Goal: Task Accomplishment & Management: Manage account settings

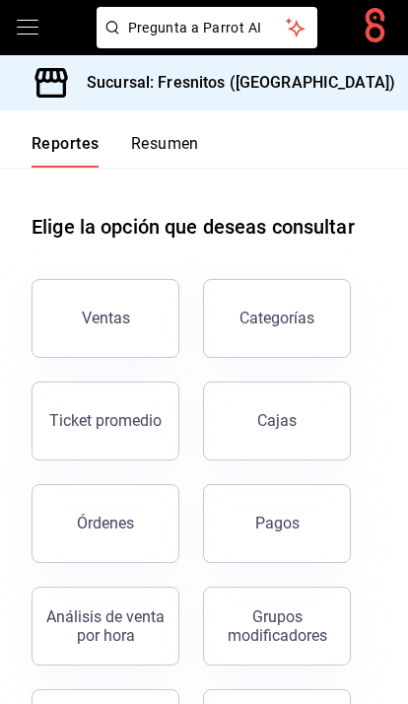
click at [24, 30] on icon "open drawer" at bounding box center [28, 28] width 24 height 24
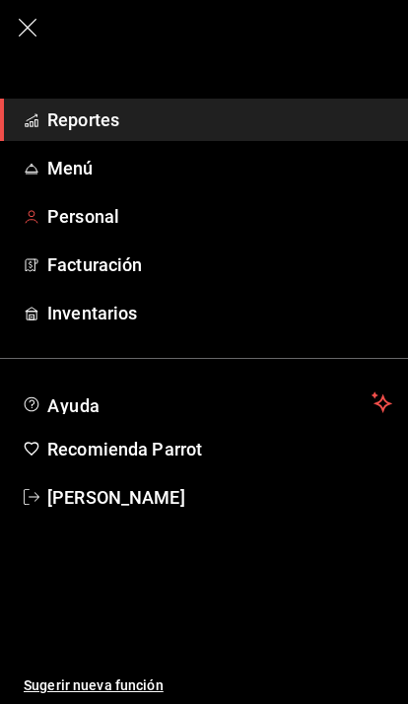
click at [92, 215] on span "Personal" at bounding box center [219, 216] width 345 height 27
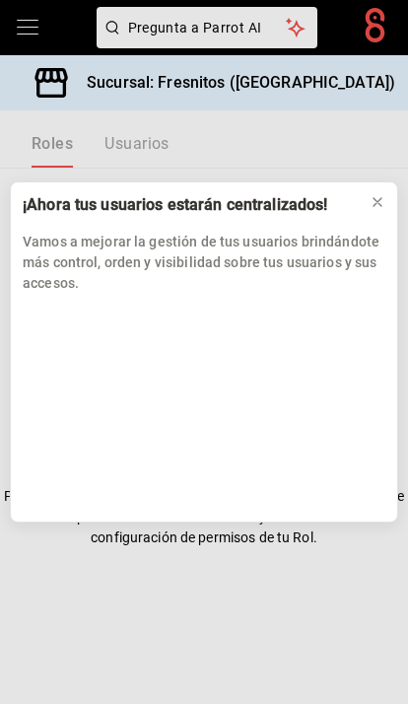
click at [376, 195] on icon at bounding box center [378, 202] width 16 height 16
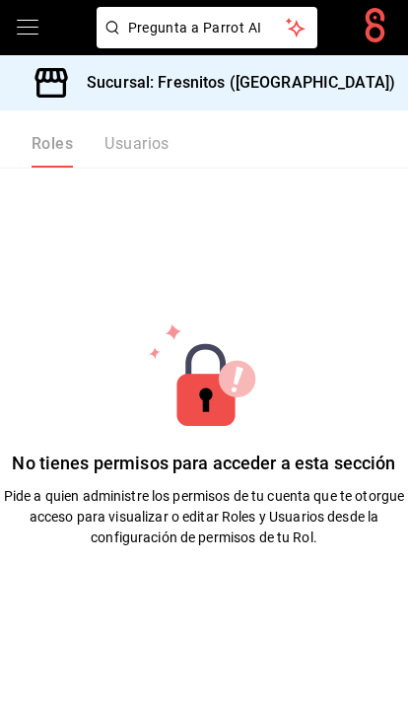
click at [154, 145] on div "Roles Usuarios" at bounding box center [101, 151] width 138 height 34
click at [139, 135] on div "Roles Usuarios" at bounding box center [101, 151] width 138 height 34
click at [28, 27] on icon "open drawer" at bounding box center [28, 27] width 22 height 15
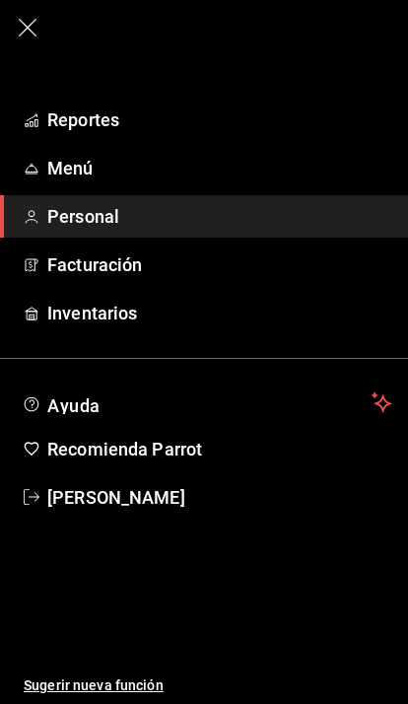
click at [284, 219] on span "Personal" at bounding box center [219, 216] width 345 height 27
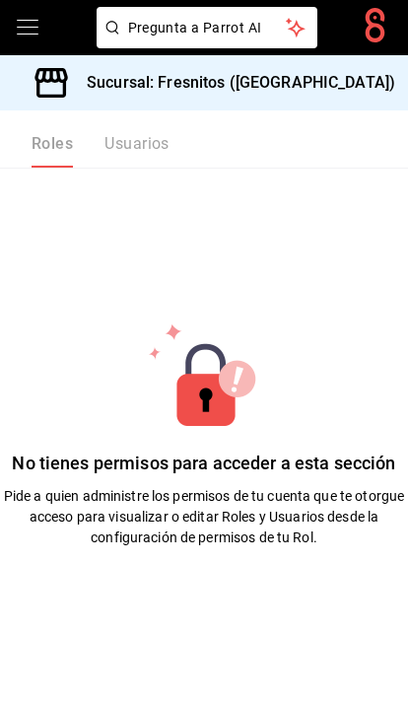
click at [37, 24] on icon "open drawer" at bounding box center [28, 28] width 24 height 24
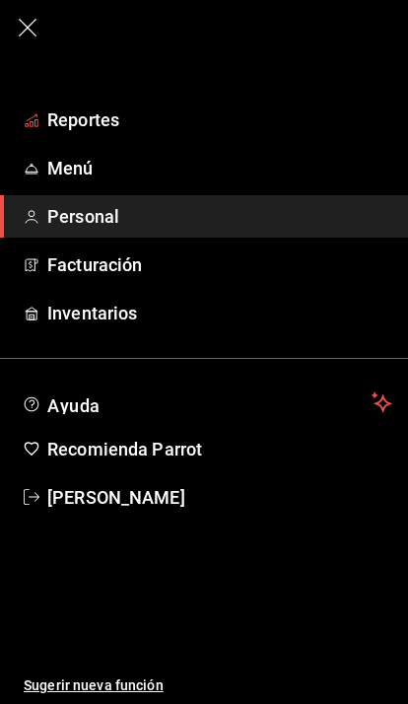
click at [102, 127] on span "Reportes" at bounding box center [219, 120] width 345 height 27
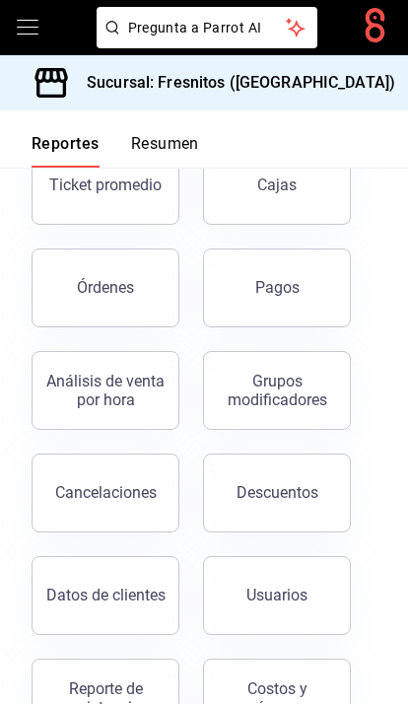
click at [35, 32] on icon "open drawer" at bounding box center [28, 28] width 24 height 24
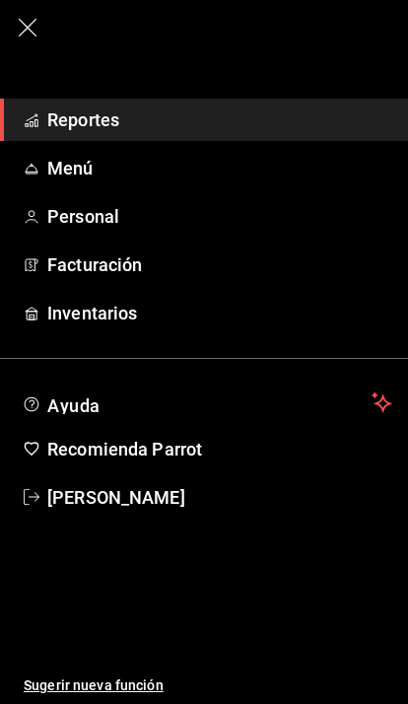
scroll to position [323, 0]
click at [87, 173] on span "Menú" at bounding box center [219, 168] width 345 height 27
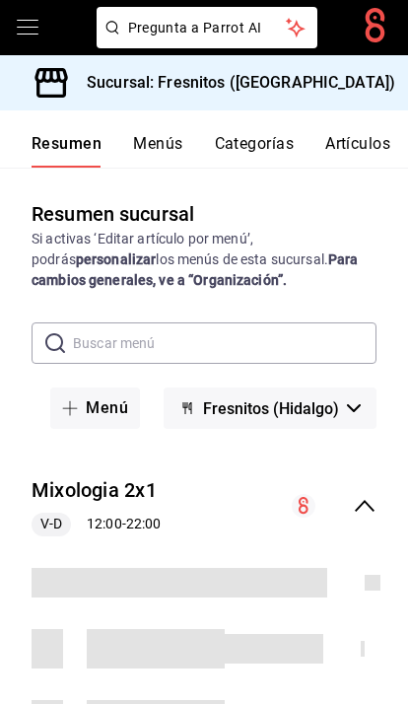
click at [31, 26] on icon "open drawer" at bounding box center [28, 28] width 24 height 24
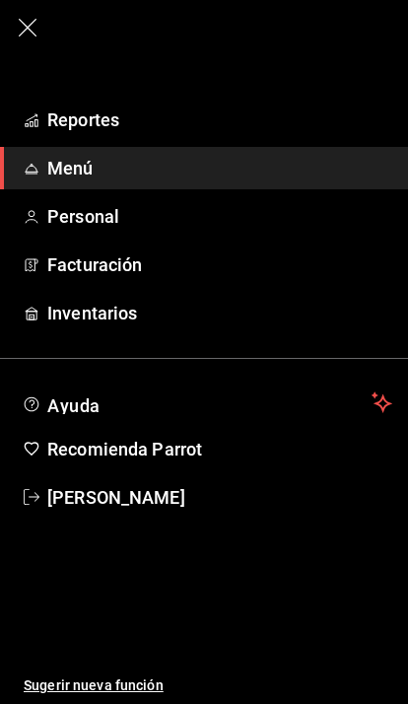
click at [107, 221] on span "Personal" at bounding box center [219, 216] width 345 height 27
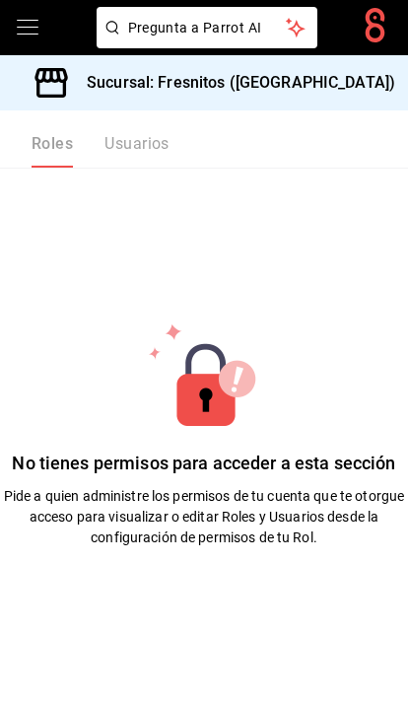
click at [140, 144] on div "Roles Usuarios" at bounding box center [101, 151] width 138 height 34
click at [153, 143] on div "Roles Usuarios" at bounding box center [101, 151] width 138 height 34
click at [25, 30] on icon "open drawer" at bounding box center [28, 28] width 24 height 24
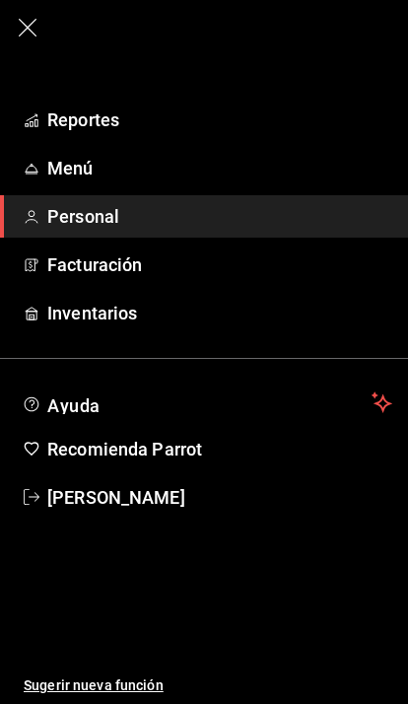
click at [24, 23] on icon "button" at bounding box center [28, 28] width 24 height 24
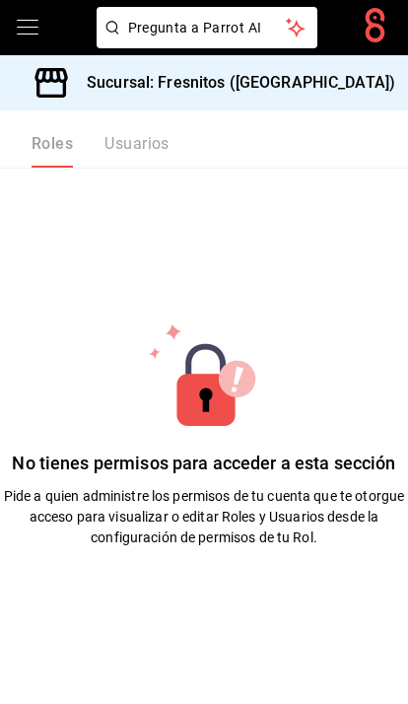
click at [17, 36] on icon "open drawer" at bounding box center [28, 28] width 24 height 24
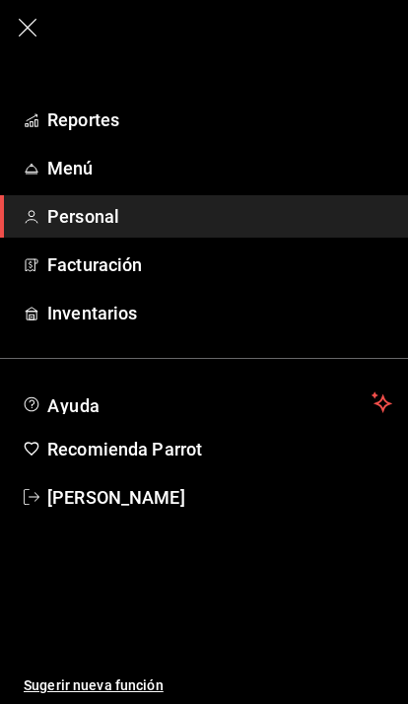
click at [103, 226] on span "Personal" at bounding box center [219, 216] width 345 height 27
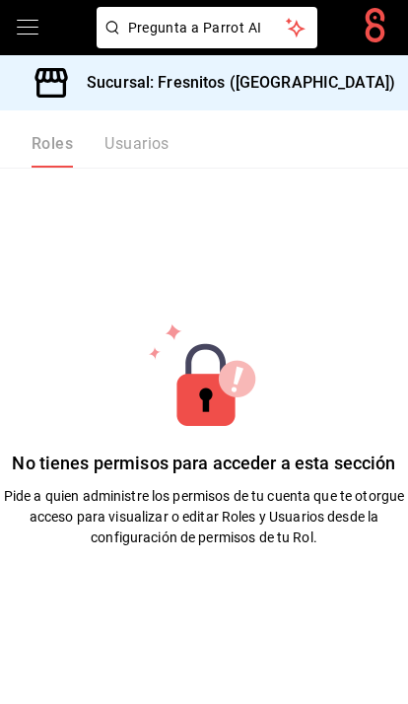
click at [145, 156] on div "Roles Usuarios" at bounding box center [101, 151] width 138 height 34
click at [130, 151] on div "Roles Usuarios" at bounding box center [101, 151] width 138 height 34
click at [127, 141] on div "Roles Usuarios" at bounding box center [101, 151] width 138 height 34
click at [162, 134] on div "Roles Usuarios" at bounding box center [101, 151] width 138 height 34
click at [140, 144] on div "Roles Usuarios" at bounding box center [101, 151] width 138 height 34
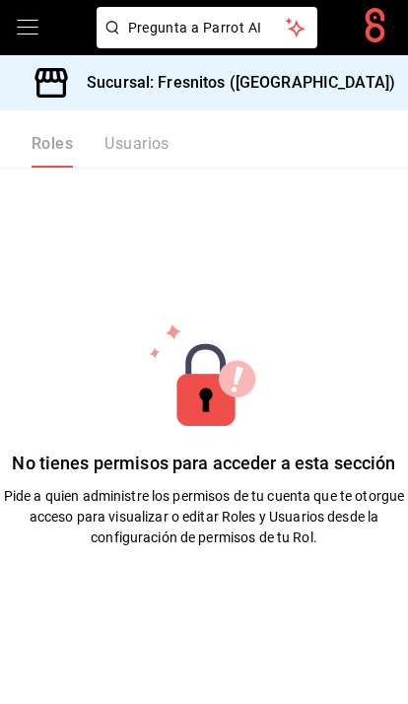
click at [23, 19] on icon "open drawer" at bounding box center [28, 28] width 24 height 24
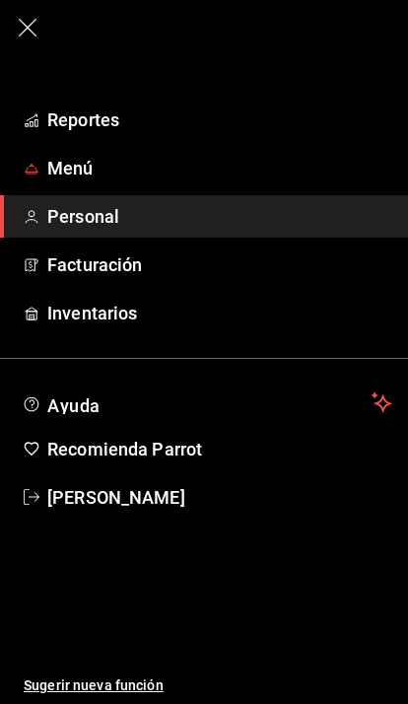
click at [74, 165] on span "Menú" at bounding box center [219, 168] width 345 height 27
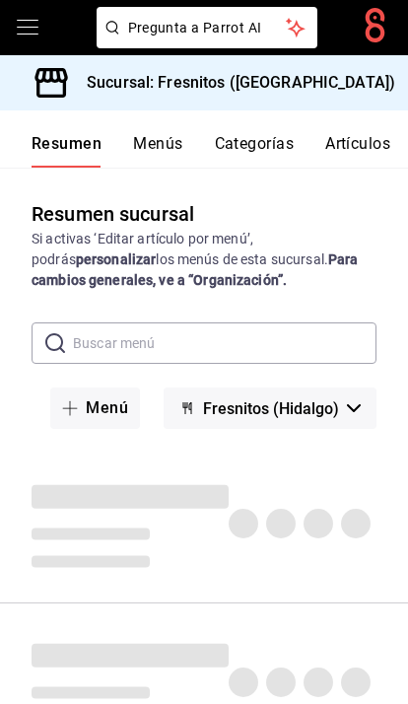
click at [245, 140] on button "Categorías" at bounding box center [255, 151] width 80 height 34
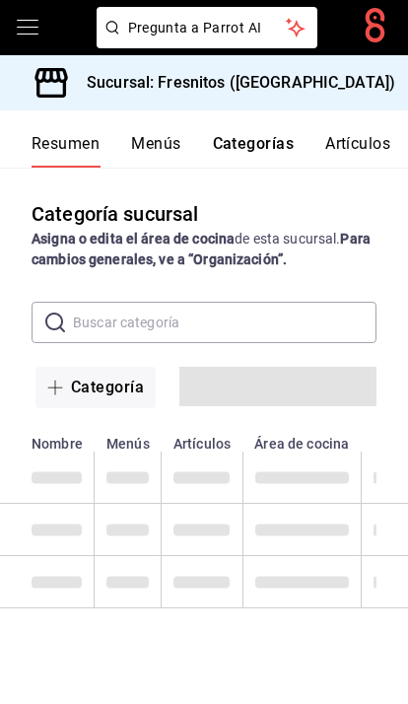
click at [365, 144] on button "Artículos" at bounding box center [358, 151] width 65 height 34
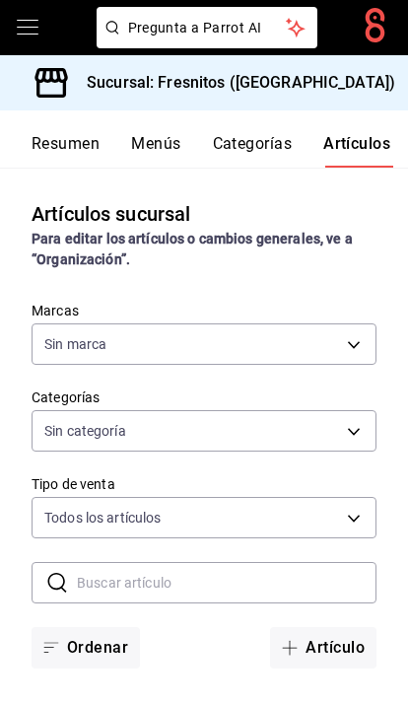
click at [26, 34] on icon "open drawer" at bounding box center [28, 27] width 22 height 15
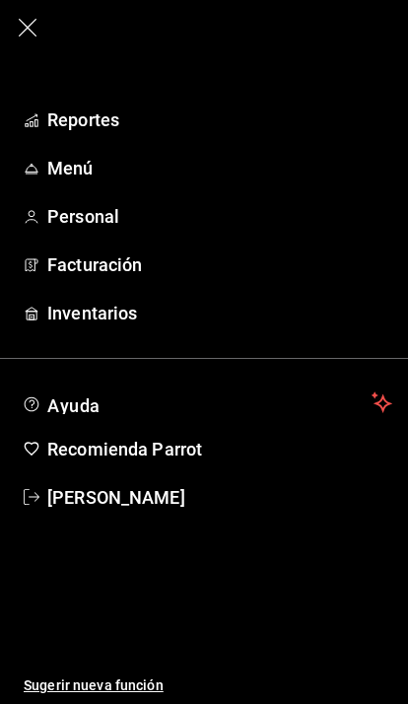
type input "0fbfff8c-341e-4e3b-85d8-6df2e864f0f7"
type input "7d100b0d-2c83-4aba-9ad4-2314331440d9,aa9f6460-d446-4816-9026-2ee33e945084,dcc95…"
click at [83, 121] on span "Reportes" at bounding box center [219, 120] width 345 height 27
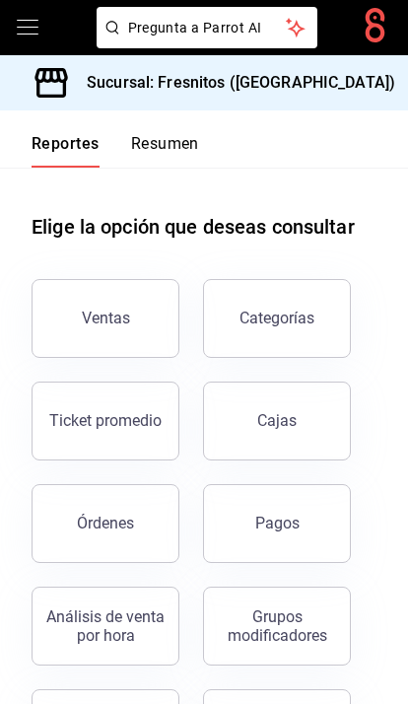
click at [35, 30] on icon "open drawer" at bounding box center [28, 28] width 24 height 24
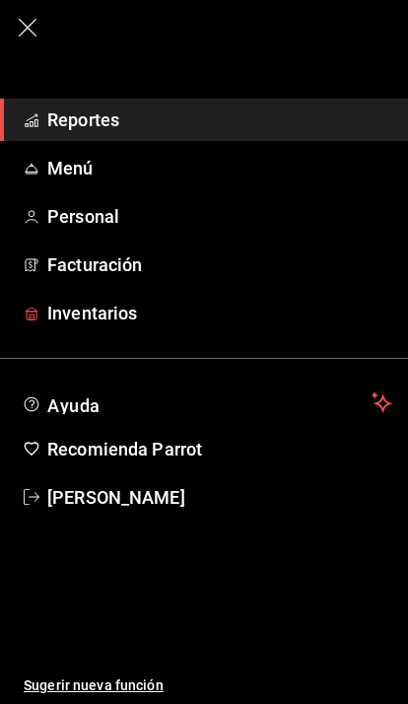
click at [104, 315] on span "Inventarios" at bounding box center [219, 313] width 345 height 27
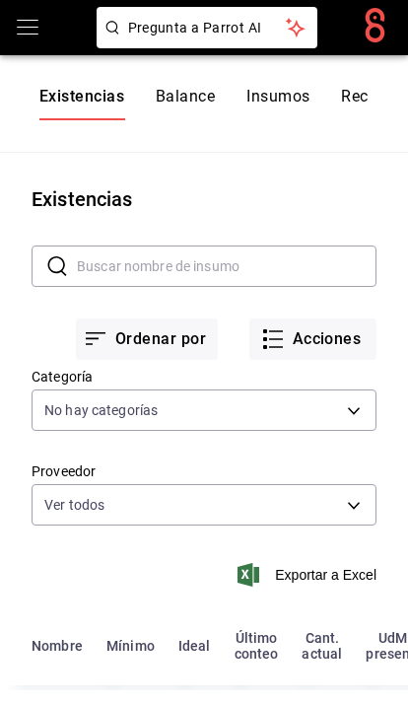
scroll to position [67, 0]
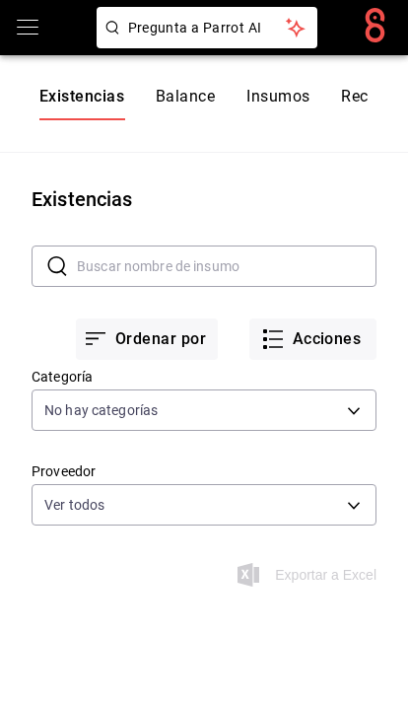
click at [25, 31] on icon "open drawer" at bounding box center [28, 28] width 24 height 24
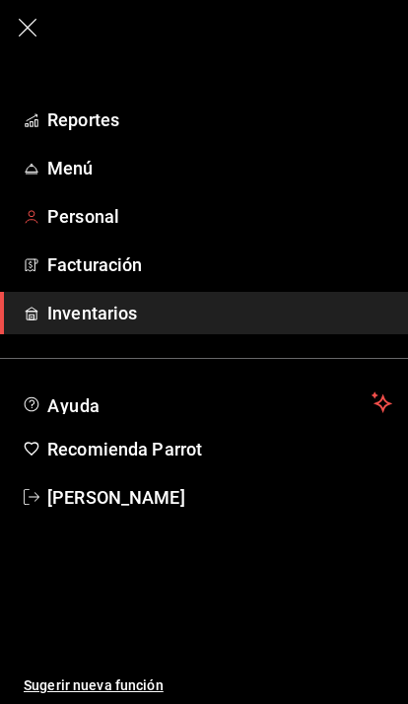
click at [111, 223] on span "Personal" at bounding box center [219, 216] width 345 height 27
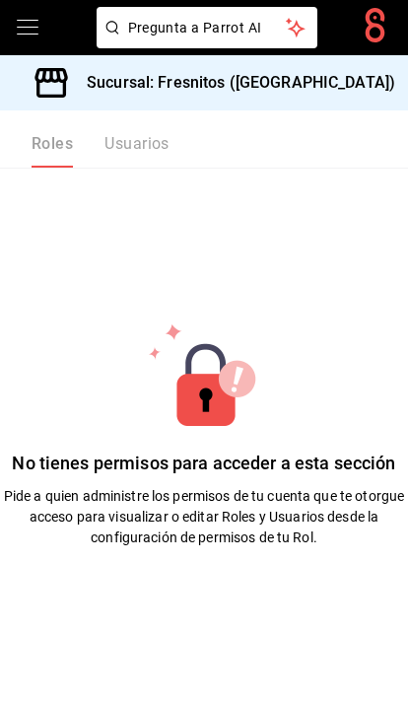
click at [27, 23] on icon "open drawer" at bounding box center [28, 28] width 24 height 24
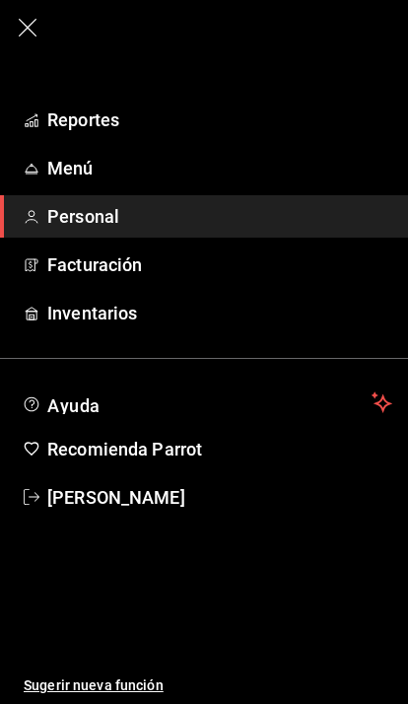
click at [211, 228] on span "Personal" at bounding box center [219, 216] width 345 height 27
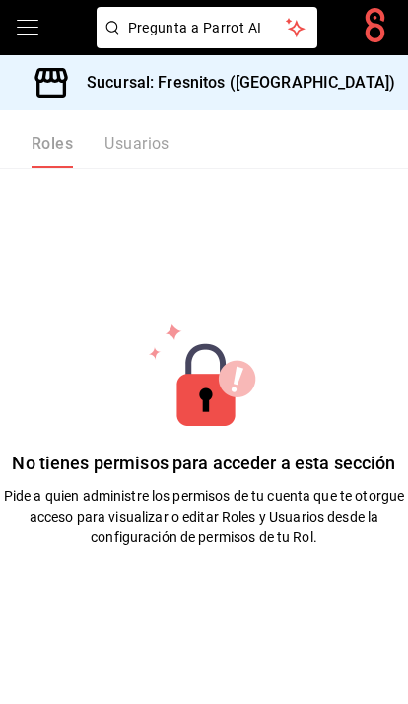
click at [148, 139] on div "Roles Usuarios" at bounding box center [101, 151] width 138 height 34
click at [142, 147] on div "Roles Usuarios" at bounding box center [101, 151] width 138 height 34
click at [158, 152] on div "Roles Usuarios" at bounding box center [101, 151] width 138 height 34
click at [37, 29] on icon "open drawer" at bounding box center [28, 28] width 24 height 24
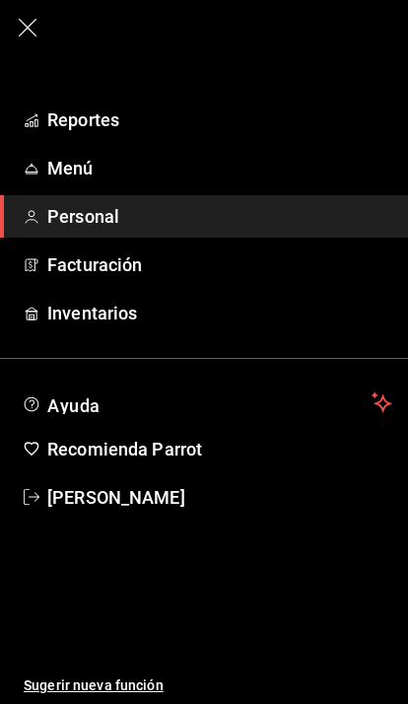
click at [330, 225] on span "Personal" at bounding box center [219, 216] width 345 height 27
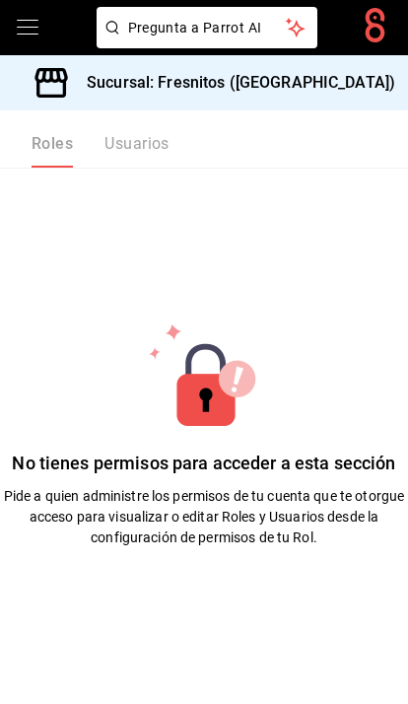
click at [26, 35] on icon "open drawer" at bounding box center [28, 27] width 22 height 15
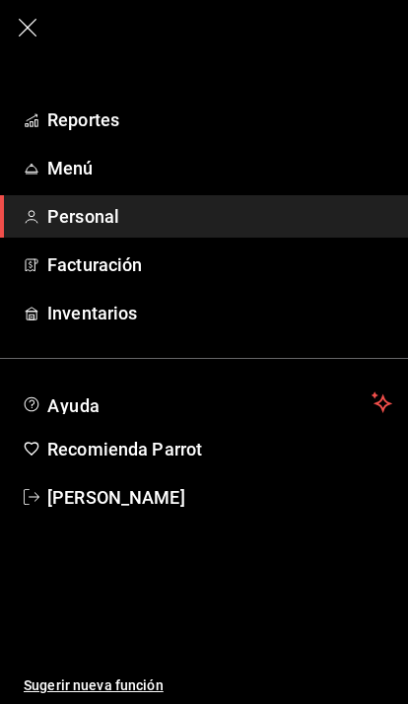
click at [93, 220] on span "Personal" at bounding box center [219, 216] width 345 height 27
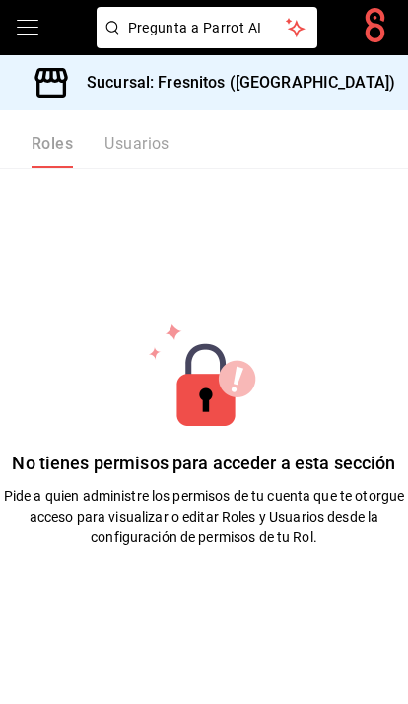
click at [32, 37] on icon "open drawer" at bounding box center [28, 28] width 24 height 24
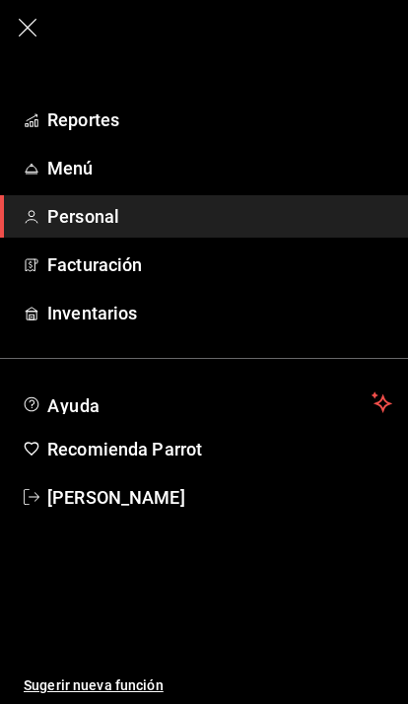
click at [69, 110] on span "Reportes" at bounding box center [219, 120] width 345 height 27
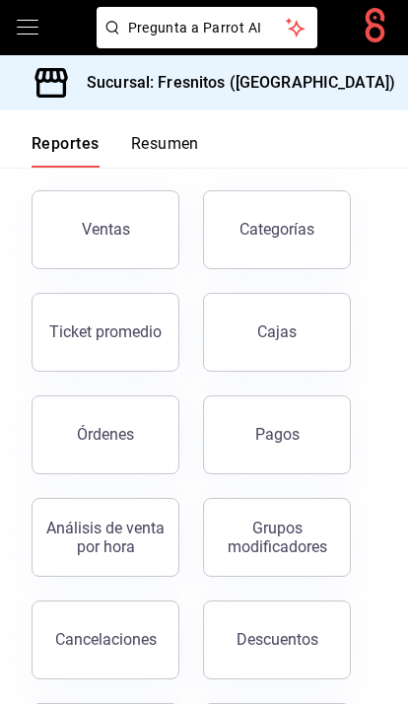
click at [26, 21] on icon "open drawer" at bounding box center [28, 27] width 22 height 15
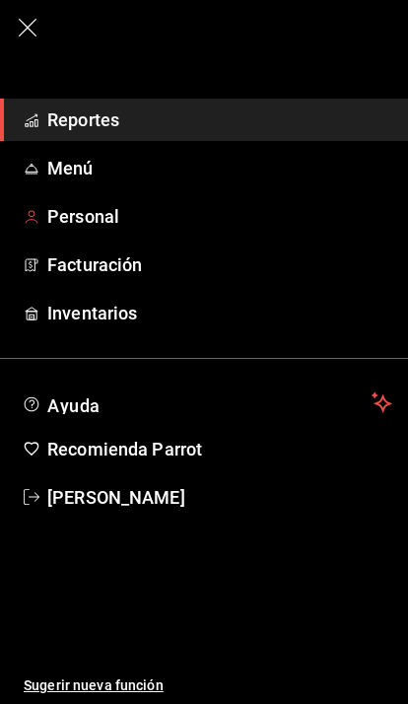
scroll to position [6, 0]
click at [81, 221] on span "Personal" at bounding box center [219, 216] width 345 height 27
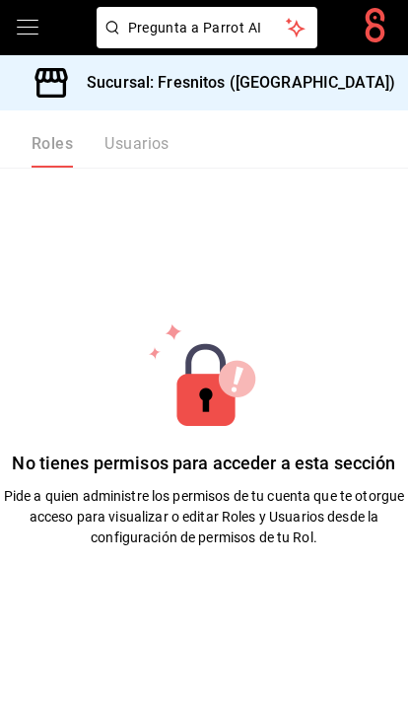
click at [148, 149] on div "Roles Usuarios" at bounding box center [101, 151] width 138 height 34
click at [120, 133] on div "Roles Usuarios" at bounding box center [85, 138] width 170 height 57
click at [136, 156] on div "Roles Usuarios" at bounding box center [101, 151] width 138 height 34
click at [118, 142] on div "Roles Usuarios" at bounding box center [101, 151] width 138 height 34
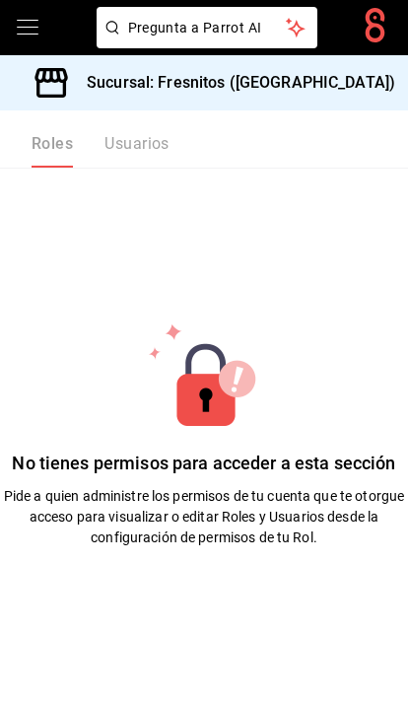
click at [25, 19] on icon "open drawer" at bounding box center [28, 28] width 24 height 24
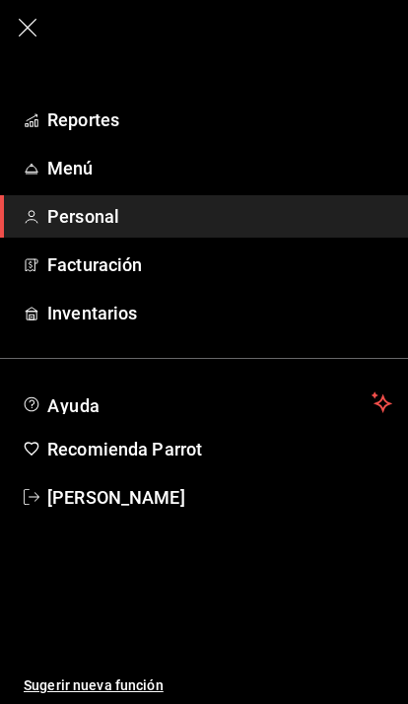
click at [320, 222] on span "Personal" at bounding box center [219, 216] width 345 height 27
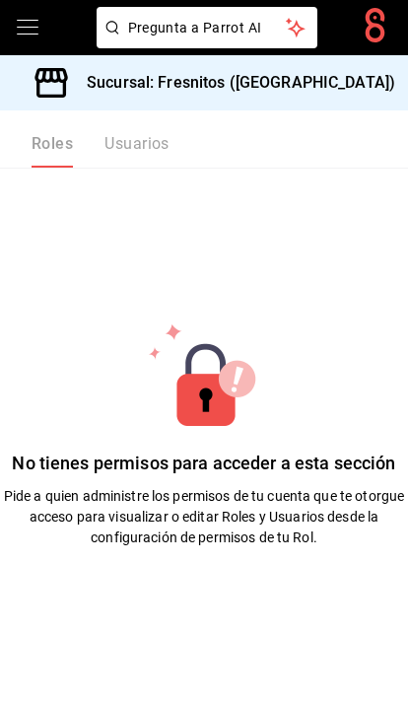
click at [37, 19] on icon "open drawer" at bounding box center [28, 28] width 24 height 24
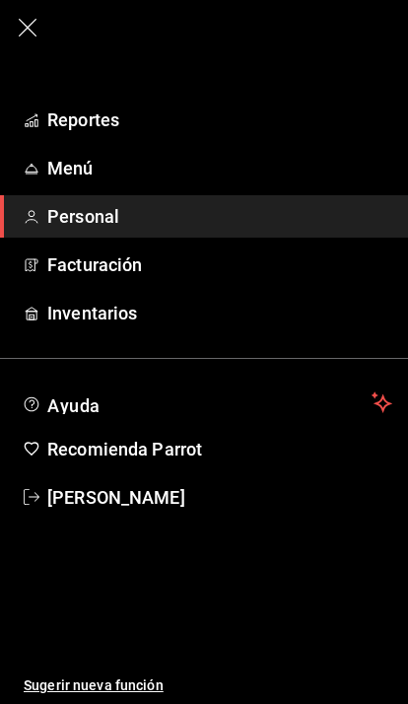
click at [400, 313] on link "Inventarios" at bounding box center [204, 313] width 408 height 42
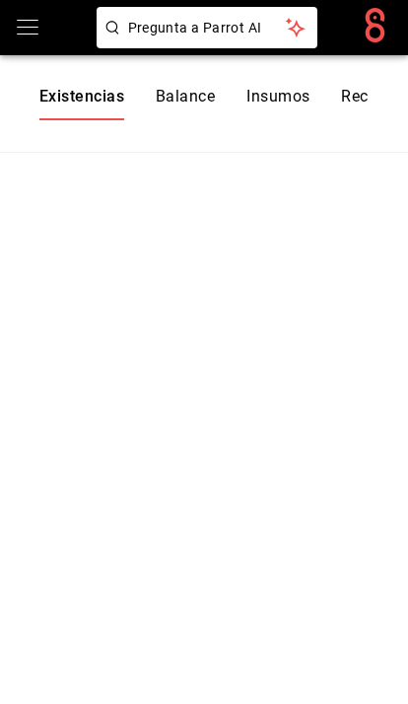
scroll to position [67, 0]
click at [18, 29] on icon "open drawer" at bounding box center [28, 28] width 24 height 24
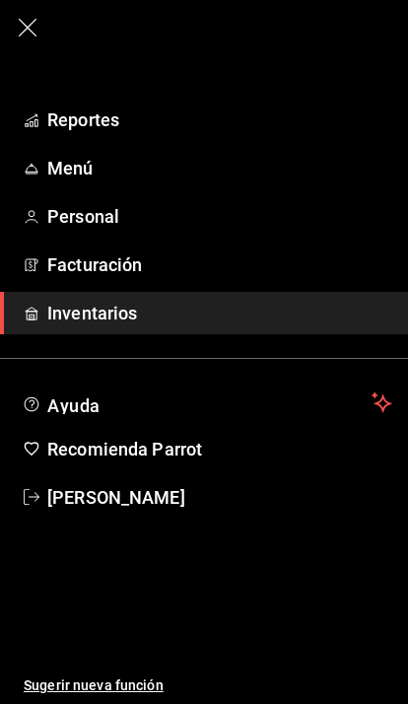
click at [21, 37] on icon "button" at bounding box center [28, 28] width 24 height 24
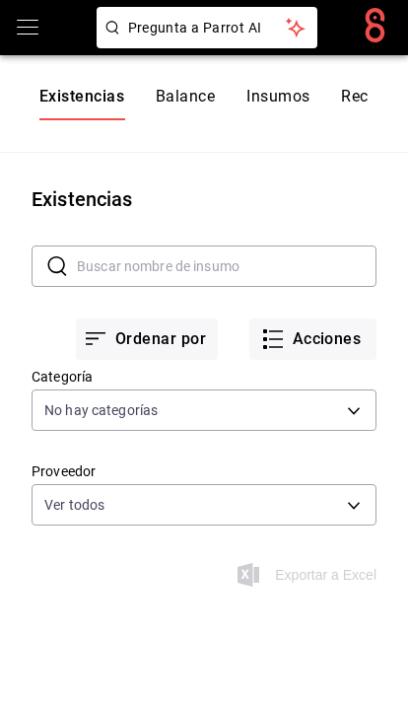
scroll to position [0, 0]
click at [19, 21] on icon "open drawer" at bounding box center [28, 27] width 22 height 15
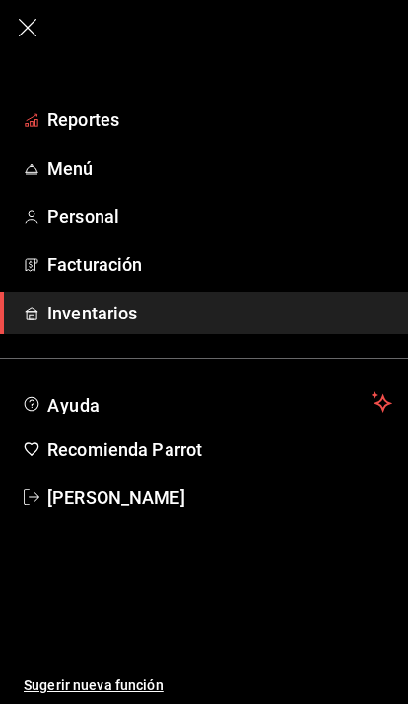
click at [72, 121] on span "Reportes" at bounding box center [219, 120] width 345 height 27
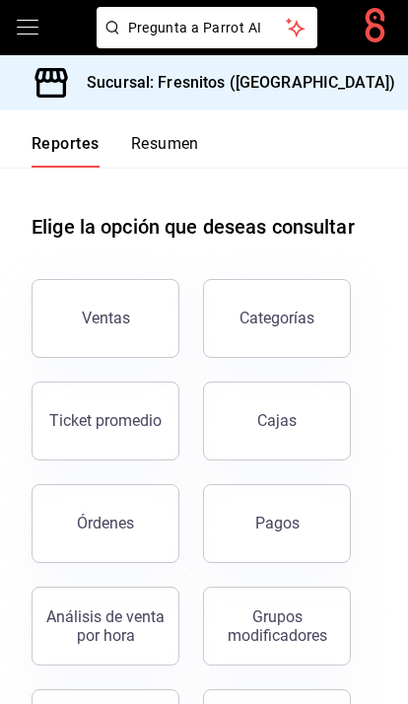
click at [31, 16] on icon "open drawer" at bounding box center [28, 28] width 24 height 24
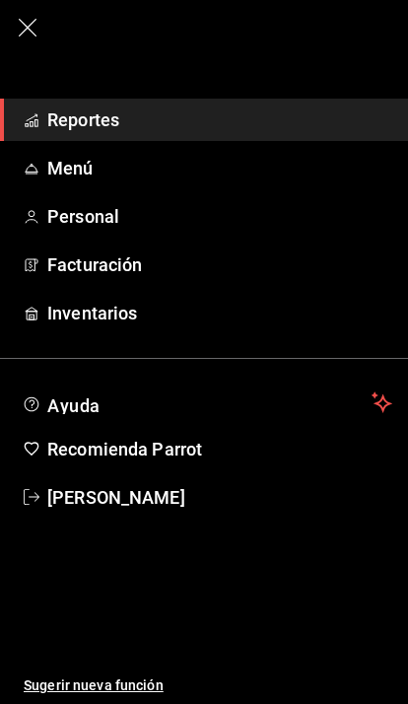
click at [116, 221] on span "Personal" at bounding box center [219, 216] width 345 height 27
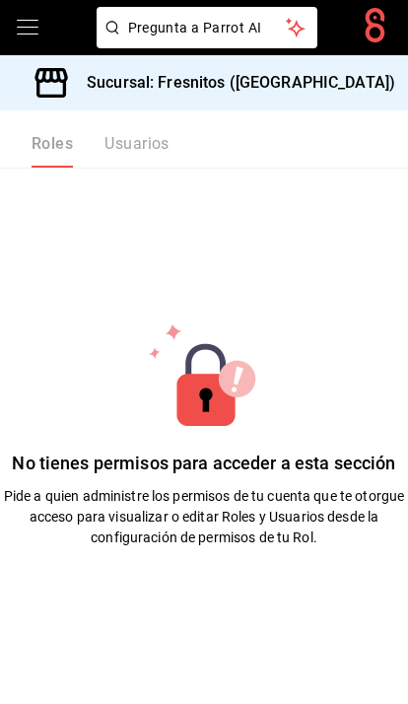
click at [267, 529] on main "No tienes permisos para acceder a esta sección Pide a quien administre los perm…" at bounding box center [204, 436] width 408 height 537
click at [266, 529] on main "No tienes permisos para acceder a esta sección Pide a quien administre los perm…" at bounding box center [204, 436] width 408 height 537
click at [18, 42] on div "Pregunta a Parrot AI" at bounding box center [204, 27] width 408 height 55
click at [26, 33] on icon "open drawer" at bounding box center [28, 28] width 24 height 24
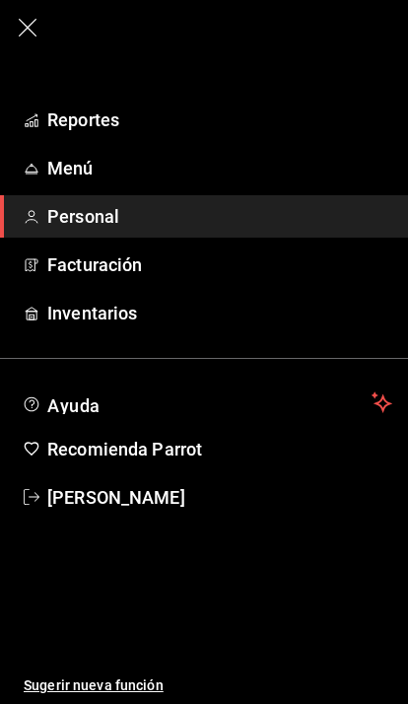
click at [82, 262] on span "Facturación" at bounding box center [219, 265] width 345 height 27
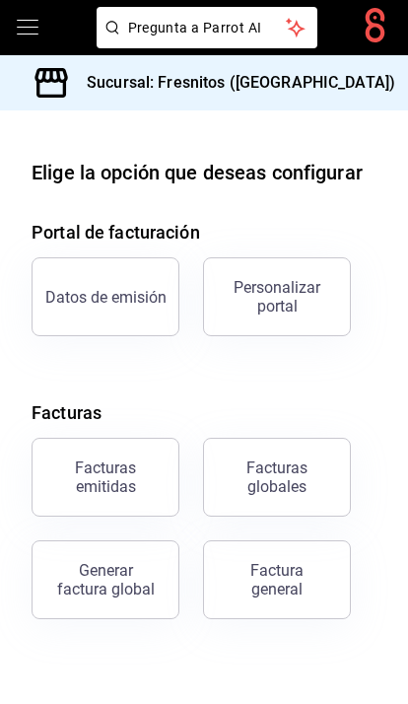
click at [30, 36] on icon "open drawer" at bounding box center [28, 28] width 24 height 24
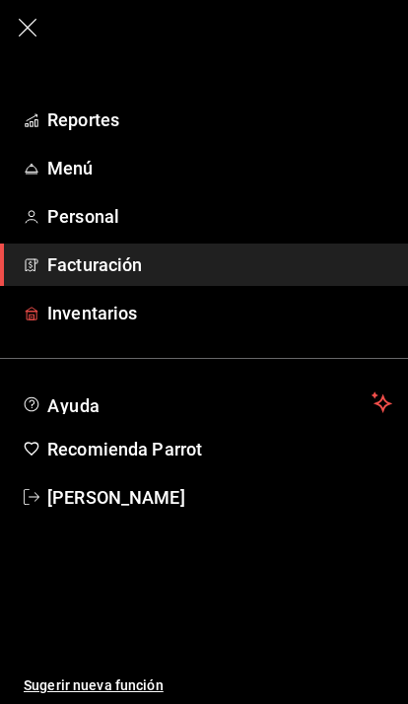
click at [84, 322] on span "Inventarios" at bounding box center [219, 313] width 345 height 27
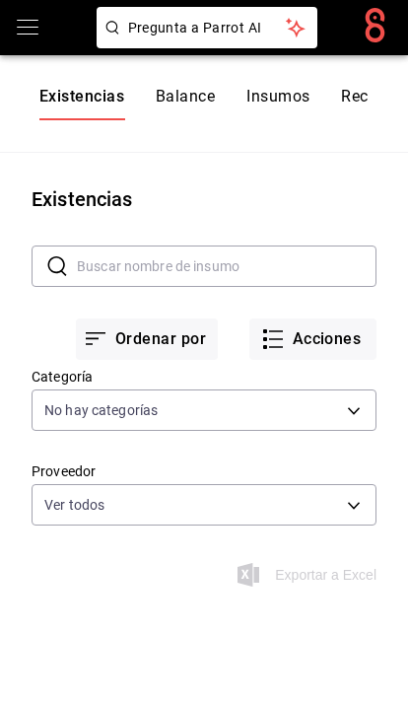
click at [19, 30] on icon "open drawer" at bounding box center [28, 28] width 24 height 24
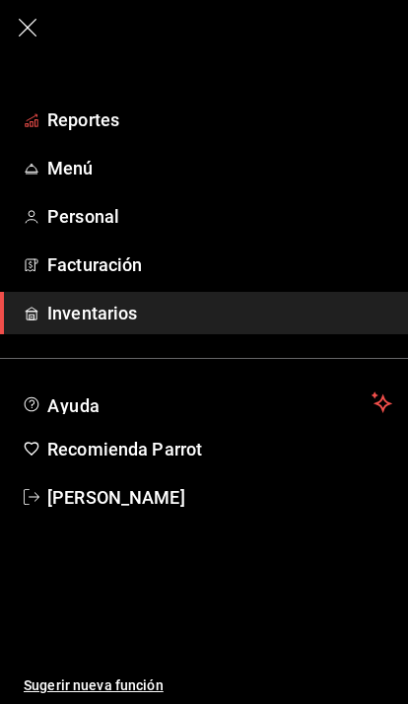
click at [64, 111] on span "Reportes" at bounding box center [219, 120] width 345 height 27
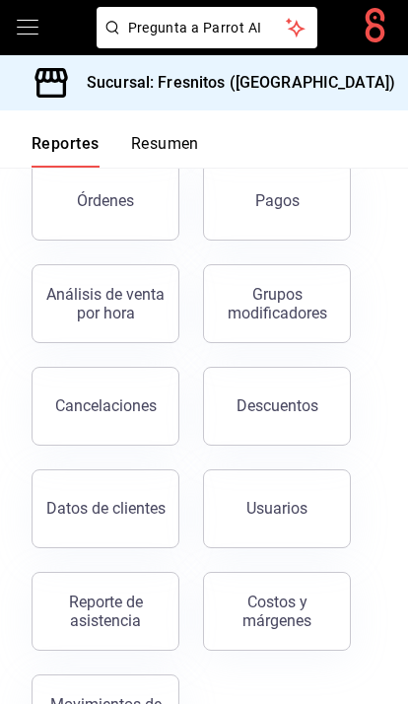
scroll to position [323, 0]
click at [94, 618] on div "Reporte de asistencia" at bounding box center [105, 611] width 122 height 37
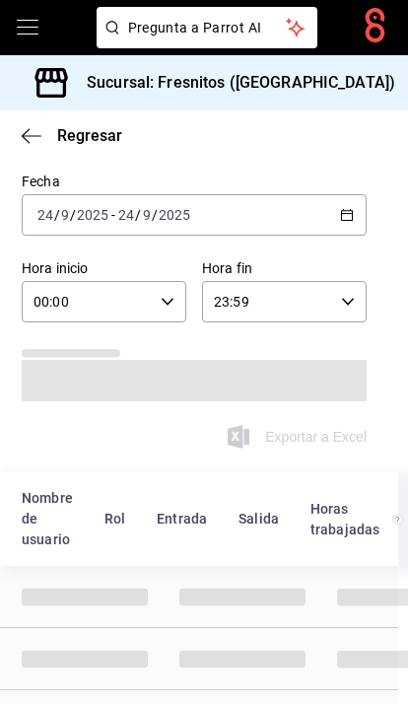
scroll to position [56, 10]
click at [351, 212] on \(Stroke\) "button" at bounding box center [347, 216] width 12 height 11
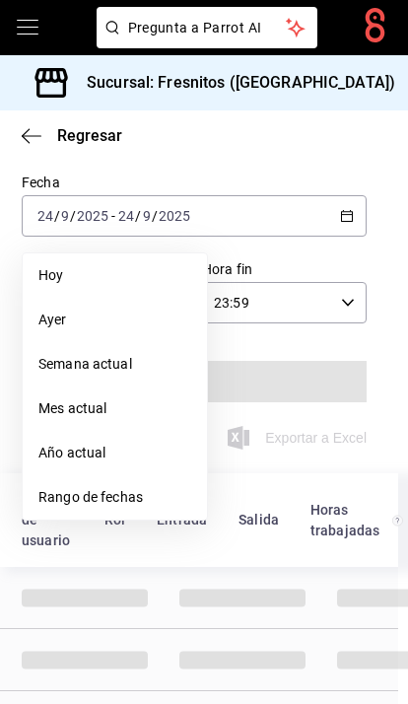
click at [273, 157] on div "Regresar" at bounding box center [194, 135] width 408 height 50
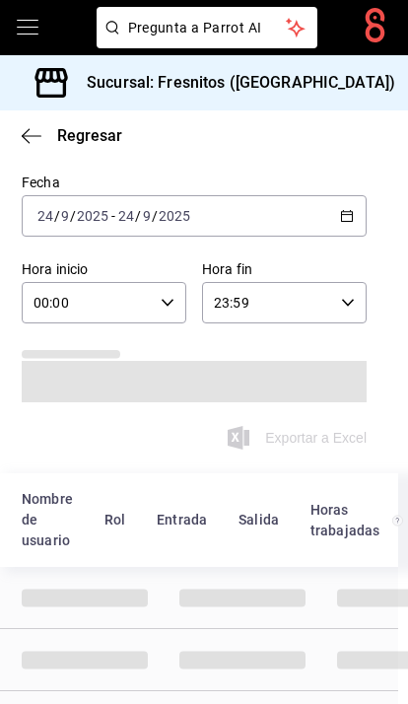
click at [26, 142] on icon "button" at bounding box center [32, 136] width 20 height 18
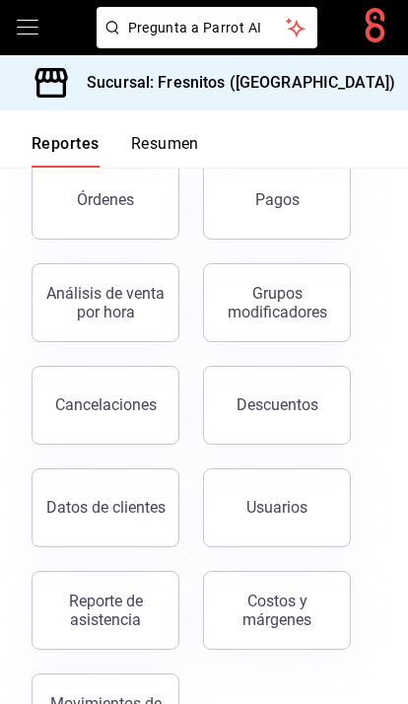
scroll to position [323, 0]
click at [238, 679] on div "Ventas Categorías Ticket promedio Cajas Órdenes Pagos Análisis de venta por hor…" at bounding box center [192, 343] width 369 height 821
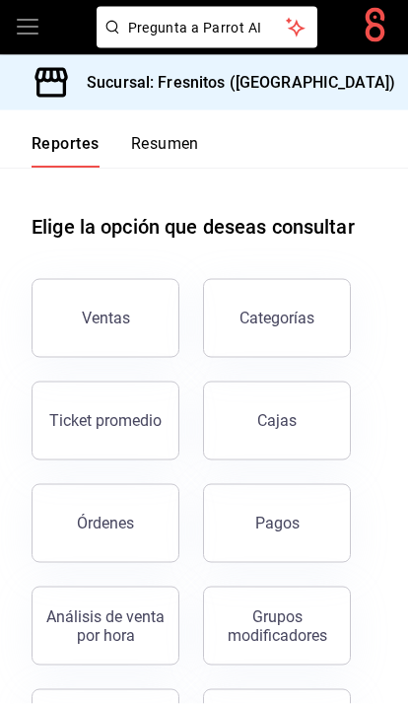
scroll to position [0, 0]
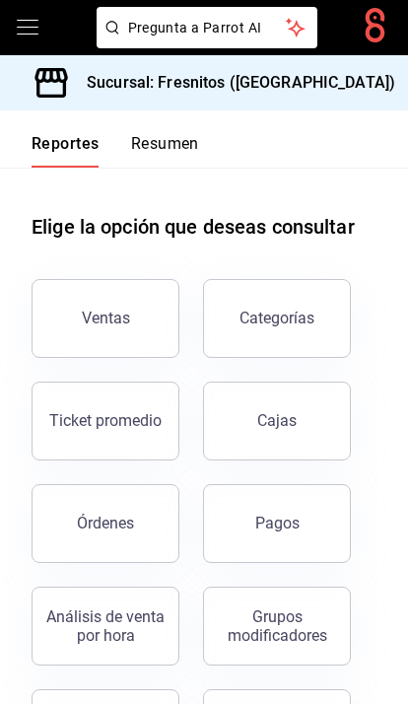
click at [18, 29] on icon "open drawer" at bounding box center [28, 28] width 24 height 24
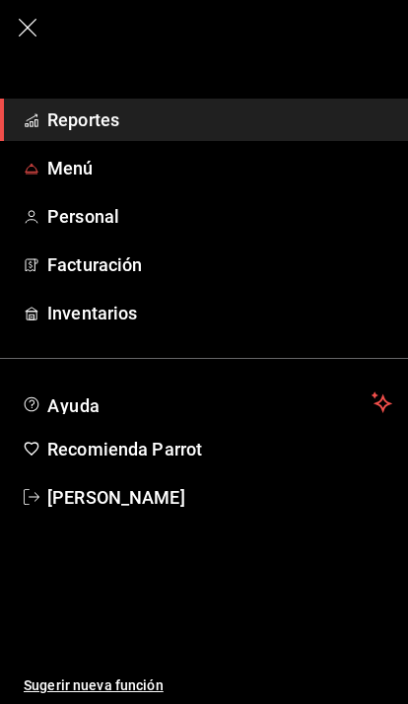
click at [62, 177] on span "Menú" at bounding box center [219, 168] width 345 height 27
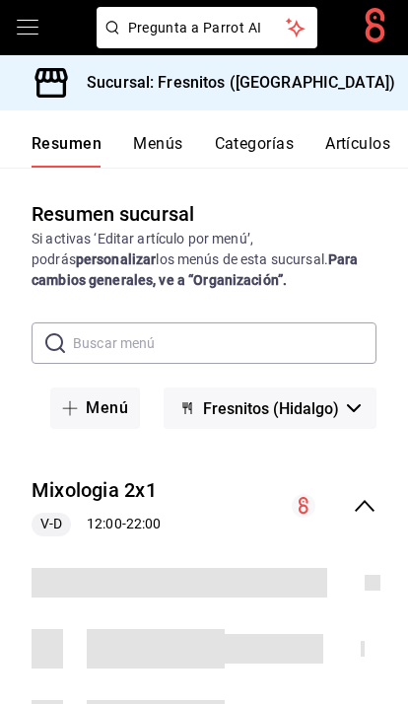
click at [38, 29] on icon "open drawer" at bounding box center [28, 28] width 24 height 24
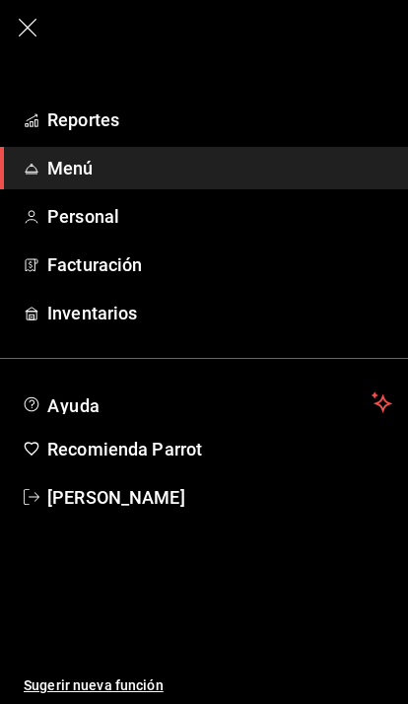
click at [17, 36] on icon "button" at bounding box center [28, 28] width 24 height 24
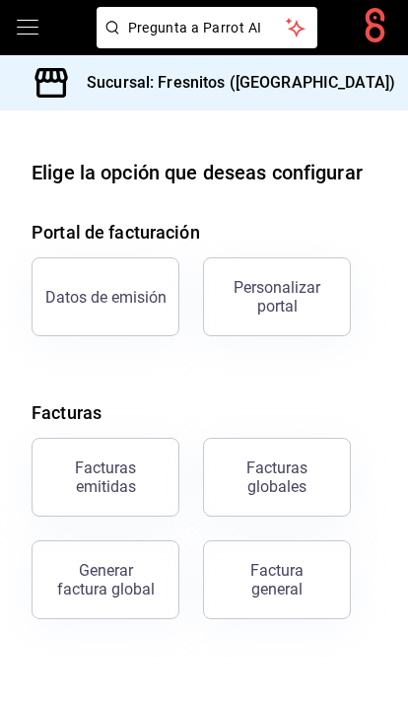
click at [27, 35] on icon "open drawer" at bounding box center [28, 27] width 22 height 15
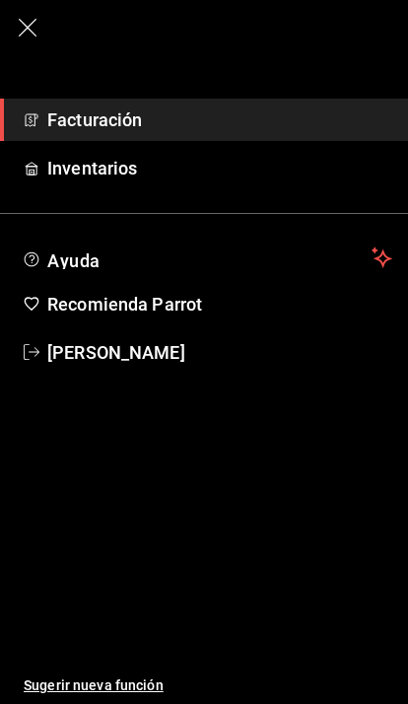
click at [24, 34] on icon "button" at bounding box center [28, 28] width 24 height 24
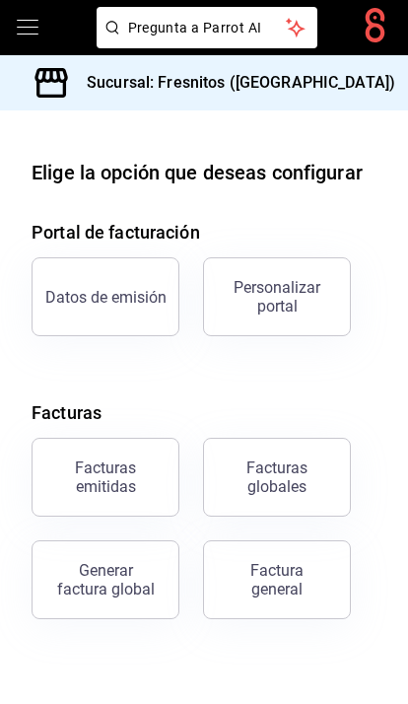
click at [29, 33] on icon "open drawer" at bounding box center [28, 28] width 24 height 24
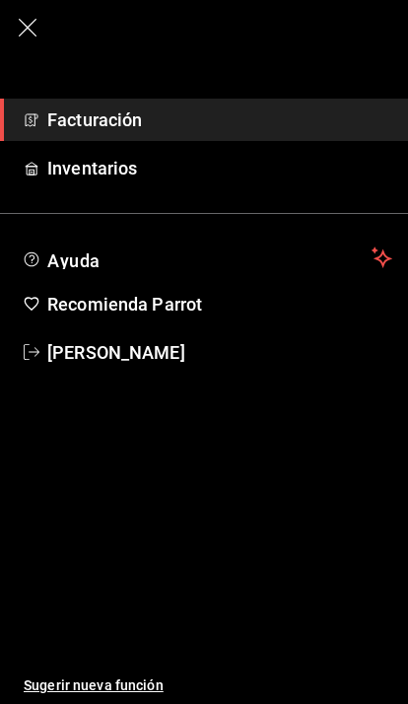
click at [30, 38] on icon "button" at bounding box center [28, 28] width 24 height 24
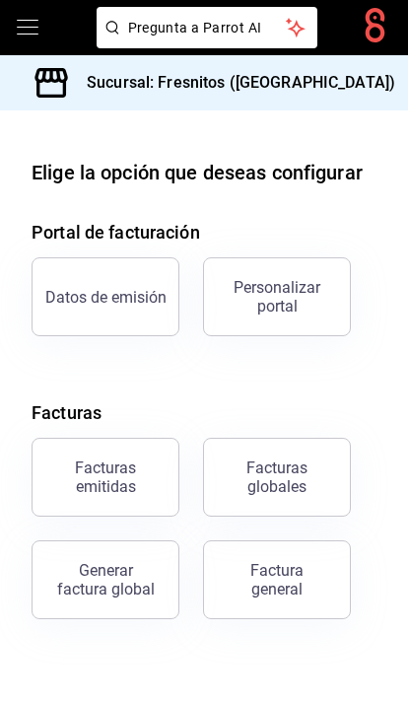
click at [55, 22] on div "Pregunta a Parrot AI" at bounding box center [204, 27] width 408 height 55
click at [38, 28] on icon "open drawer" at bounding box center [28, 28] width 24 height 24
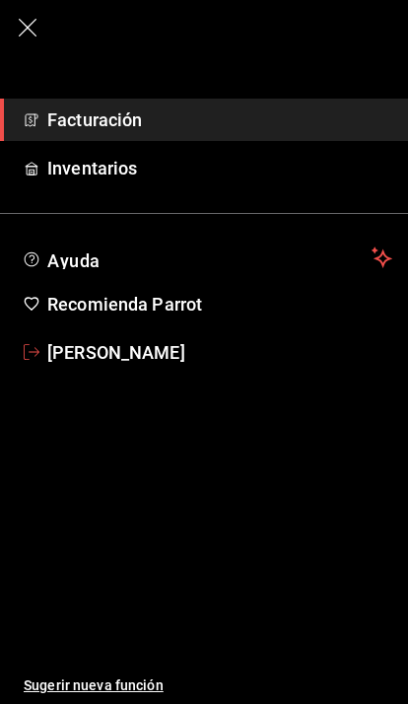
click at [202, 367] on link "[PERSON_NAME]" at bounding box center [204, 352] width 408 height 42
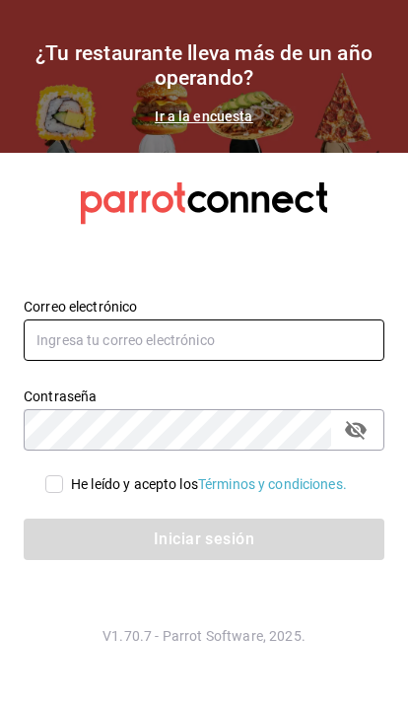
click at [104, 361] on input "text" at bounding box center [204, 340] width 361 height 41
type input "corcas7916@gmail.com"
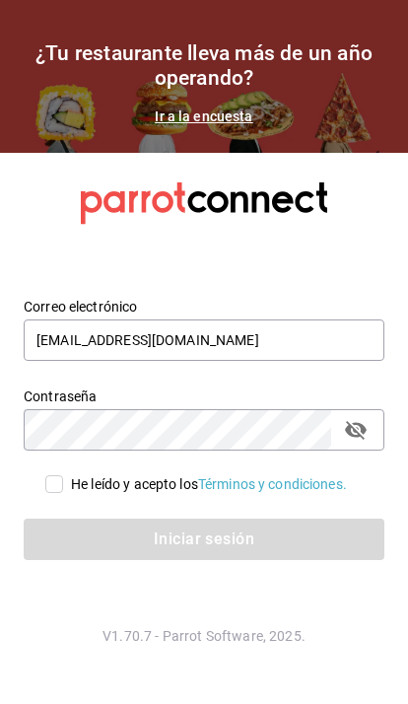
click at [47, 493] on input "He leído y acepto los Términos y condiciones." at bounding box center [54, 485] width 18 height 18
checkbox input "true"
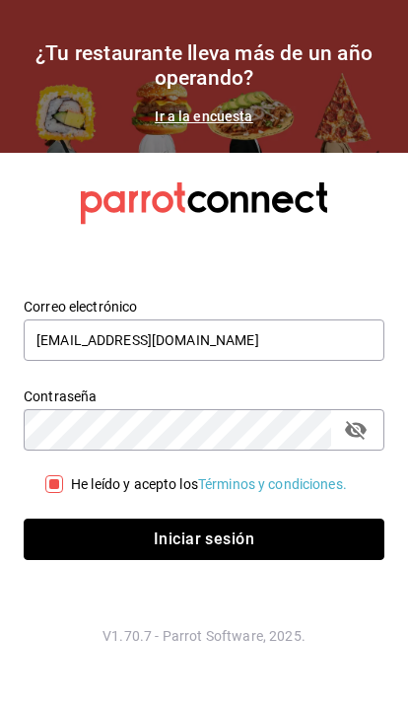
click at [211, 560] on button "Iniciar sesión" at bounding box center [204, 539] width 361 height 41
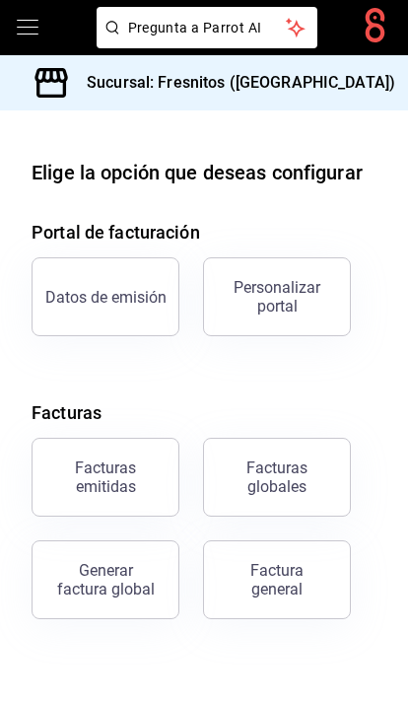
click at [25, 33] on icon "open drawer" at bounding box center [28, 28] width 24 height 24
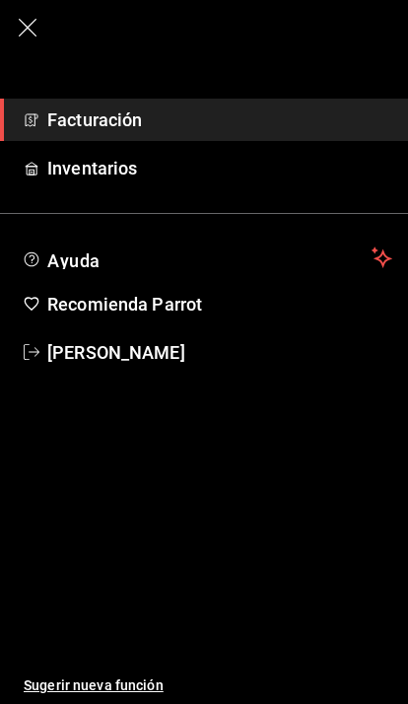
click at [38, 21] on icon "button" at bounding box center [28, 28] width 24 height 24
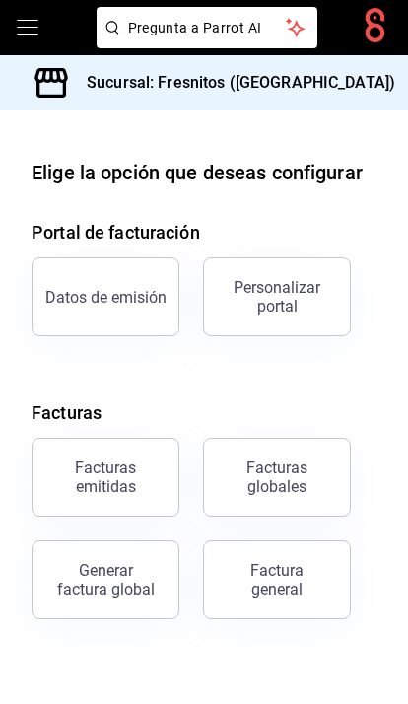
click at [20, 24] on icon "open drawer" at bounding box center [28, 28] width 24 height 24
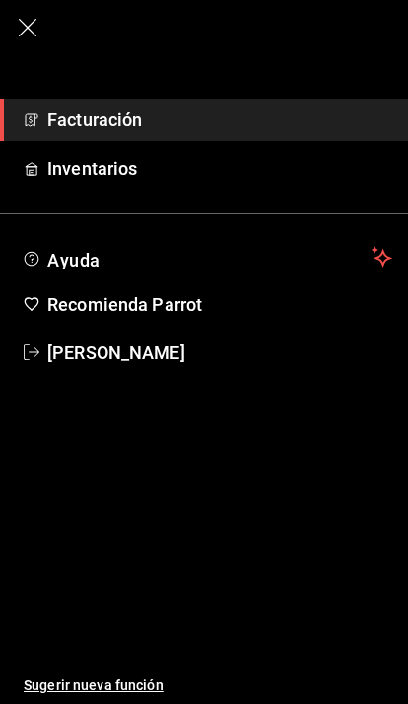
click at [212, 353] on span "Francisco A Cortes Castro" at bounding box center [219, 352] width 345 height 27
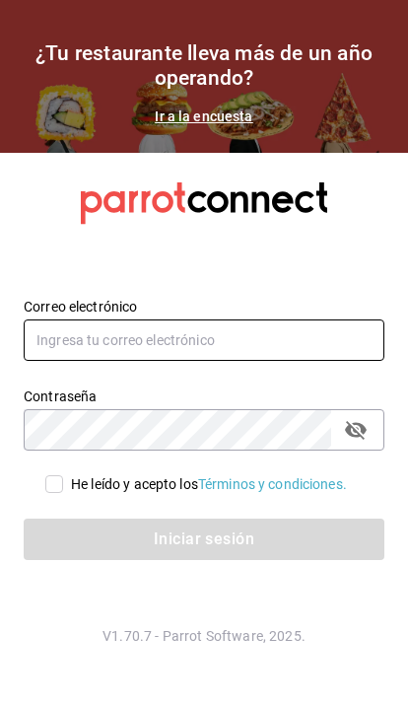
click at [263, 361] on input "text" at bounding box center [204, 340] width 361 height 41
type input "[EMAIL_ADDRESS][DOMAIN_NAME]"
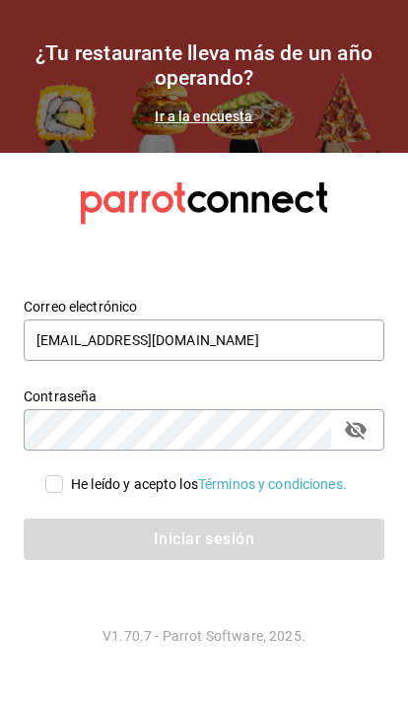
click at [51, 493] on input "He leído y acepto los Términos y condiciones." at bounding box center [54, 485] width 18 height 18
checkbox input "true"
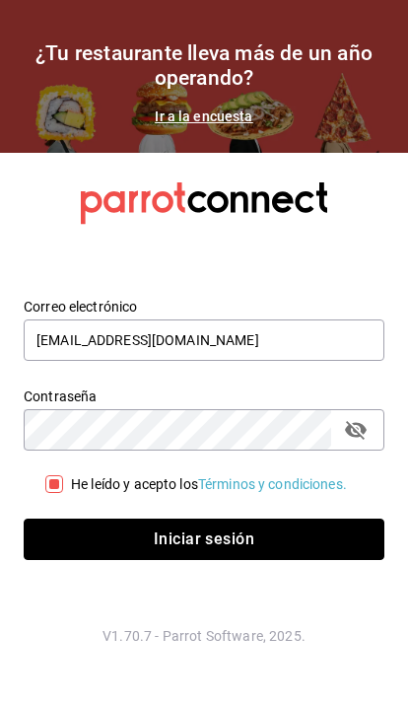
click at [265, 560] on button "Iniciar sesión" at bounding box center [204, 539] width 361 height 41
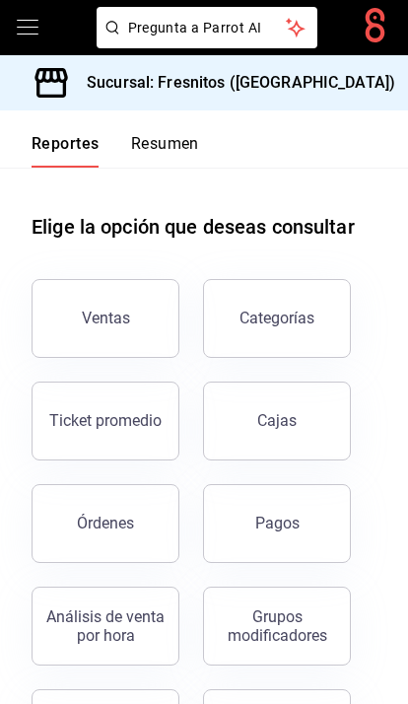
click at [36, 34] on icon "open drawer" at bounding box center [28, 27] width 22 height 15
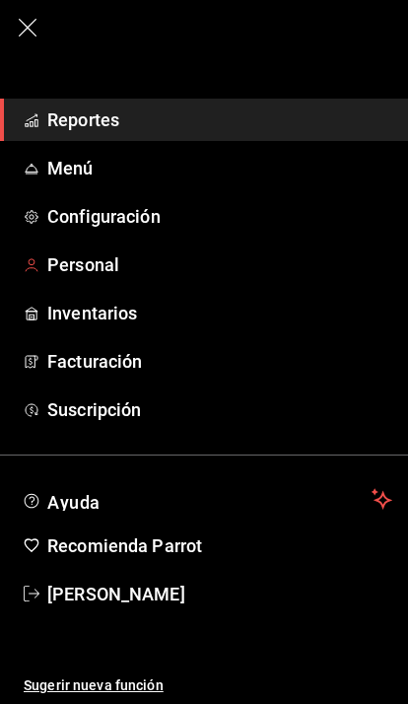
click at [107, 265] on span "Personal" at bounding box center [219, 265] width 345 height 27
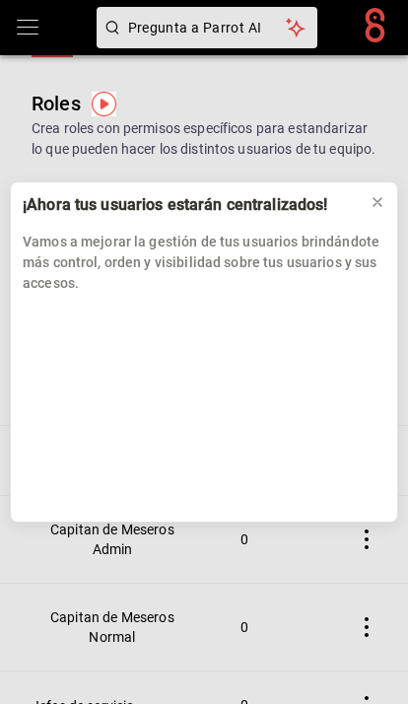
click at [380, 203] on icon at bounding box center [378, 202] width 16 height 16
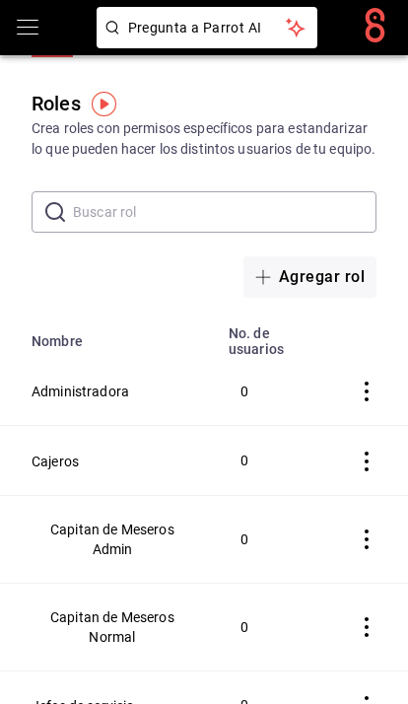
click at [54, 37] on div "Pregunta a Parrot AI" at bounding box center [204, 27] width 408 height 55
click at [23, 27] on icon "open drawer" at bounding box center [28, 27] width 22 height 15
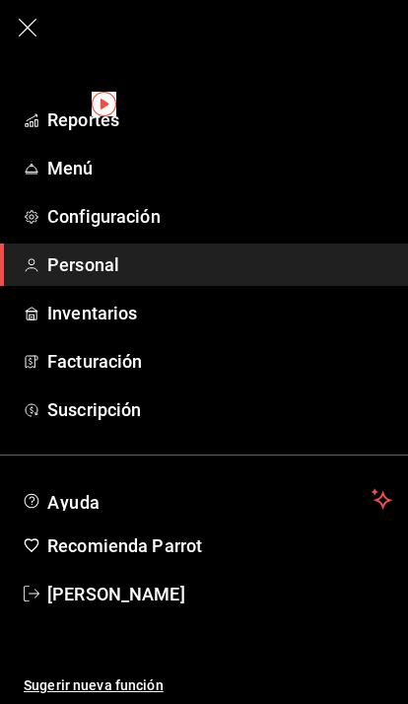
click at [102, 256] on span "Personal" at bounding box center [219, 265] width 345 height 27
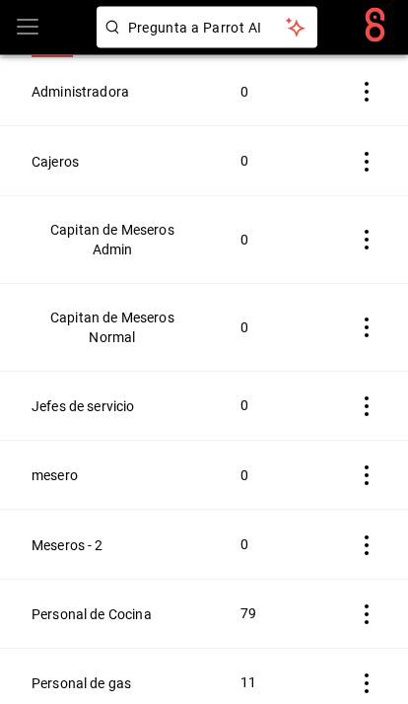
scroll to position [313, 0]
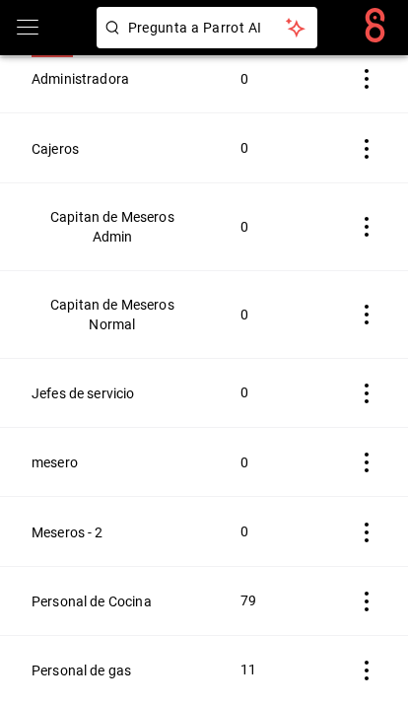
click at [86, 612] on button "Personal de Cocina" at bounding box center [92, 602] width 120 height 20
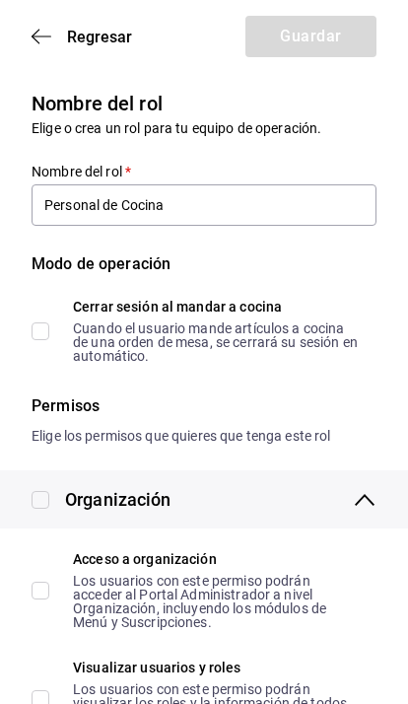
click at [35, 37] on icon "button" at bounding box center [42, 37] width 20 height 18
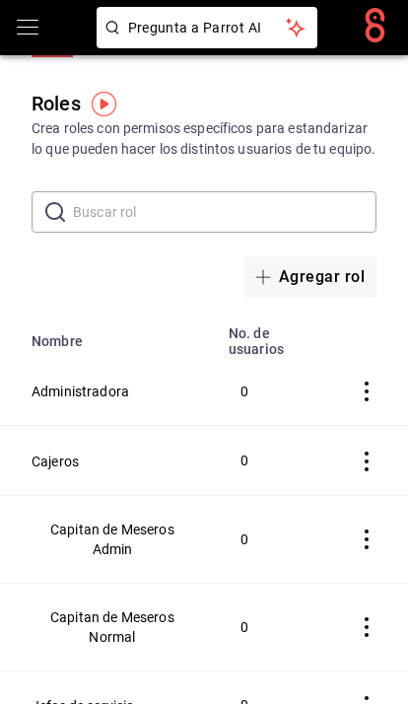
click at [342, 90] on div "Roles Crea roles con permisos específicos para estandarizar lo que pueden hacer…" at bounding box center [204, 124] width 408 height 71
click at [245, 96] on div "Roles Crea roles con permisos específicos para estandarizar lo que pueden hacer…" at bounding box center [204, 124] width 408 height 71
click at [243, 96] on div "Roles Crea roles con permisos específicos para estandarizar lo que pueden hacer…" at bounding box center [204, 124] width 408 height 71
click at [109, 55] on button "Usuarios" at bounding box center [137, 41] width 65 height 34
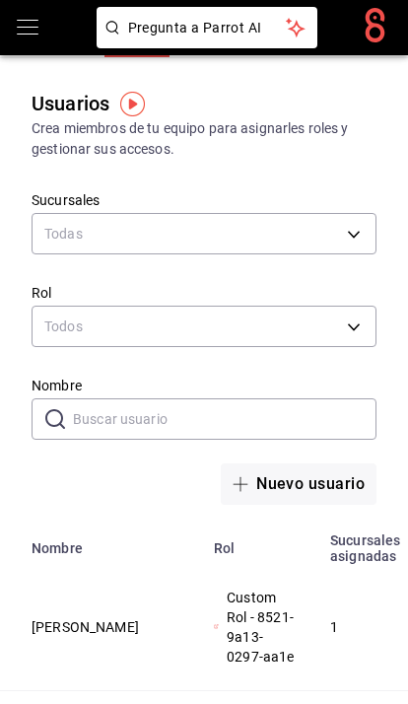
click at [296, 491] on button "Nuevo usuario" at bounding box center [299, 484] width 156 height 41
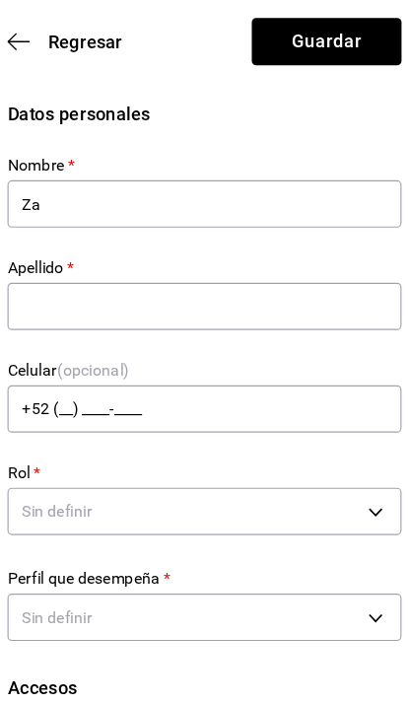
type input "Z"
click at [32, 45] on span "Regresar" at bounding box center [82, 37] width 101 height 19
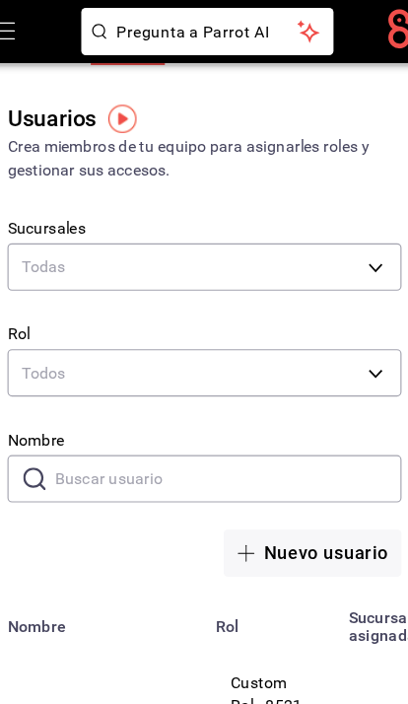
click at [16, 22] on icon "open drawer" at bounding box center [28, 28] width 24 height 24
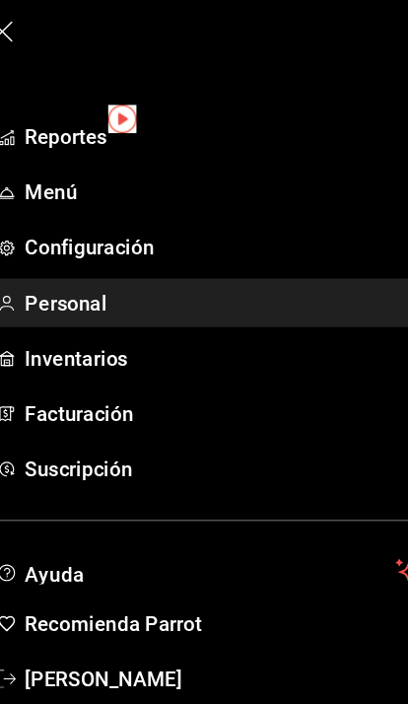
click at [210, 258] on span "Personal" at bounding box center [219, 265] width 345 height 27
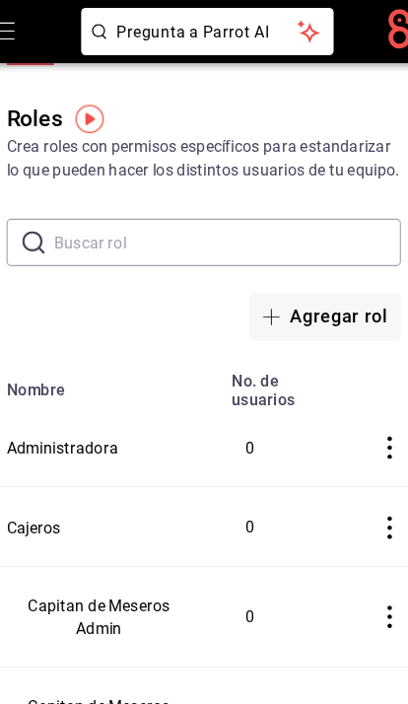
click at [105, 55] on button "Usuarios" at bounding box center [137, 41] width 65 height 34
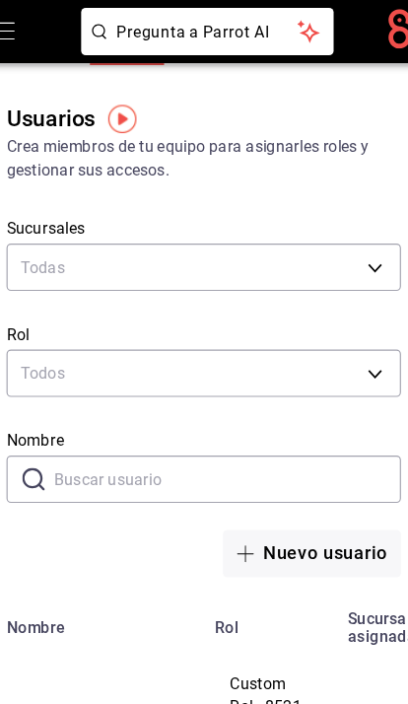
click at [291, 482] on button "Nuevo usuario" at bounding box center [299, 484] width 156 height 41
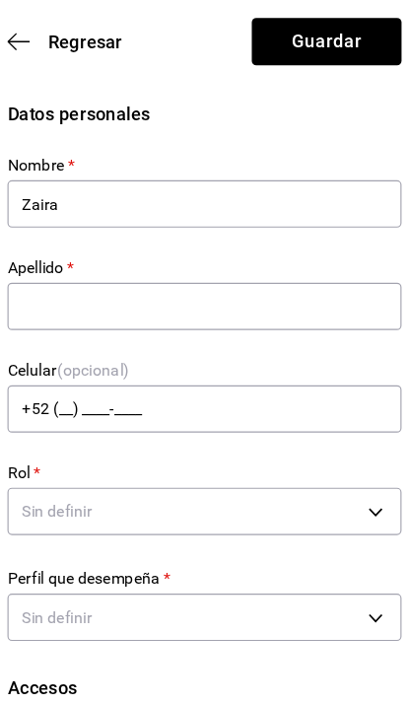
type input "Zaira"
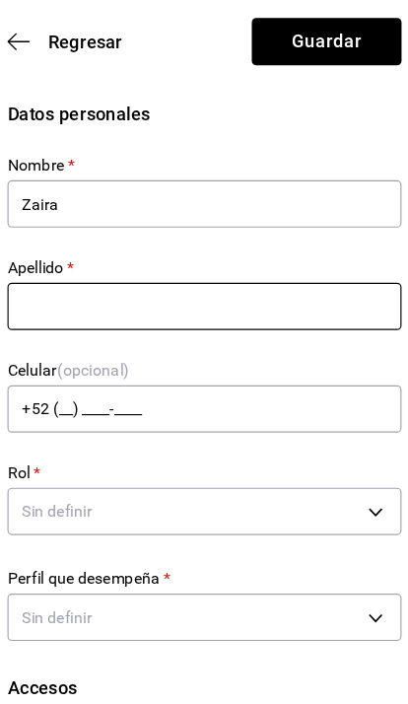
click at [186, 266] on input "text" at bounding box center [204, 268] width 345 height 41
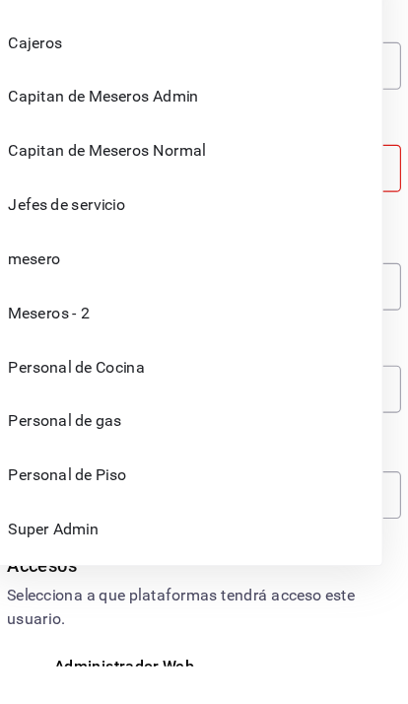
scroll to position [33, 0]
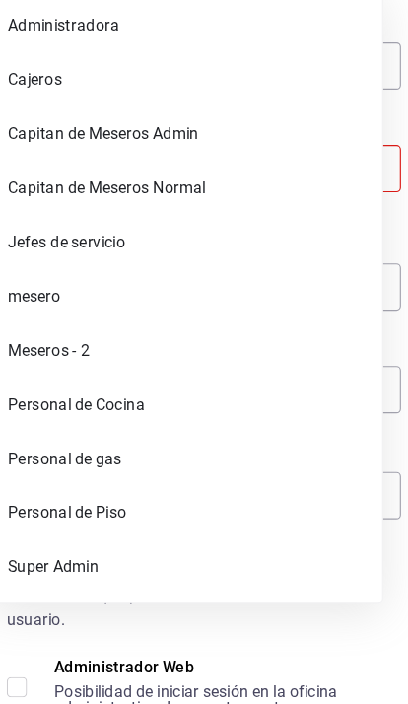
click at [83, 418] on li "Personal de Cocina" at bounding box center [188, 441] width 343 height 47
type input "97cc0063-941b-4673-849f-347ae2b3dd98"
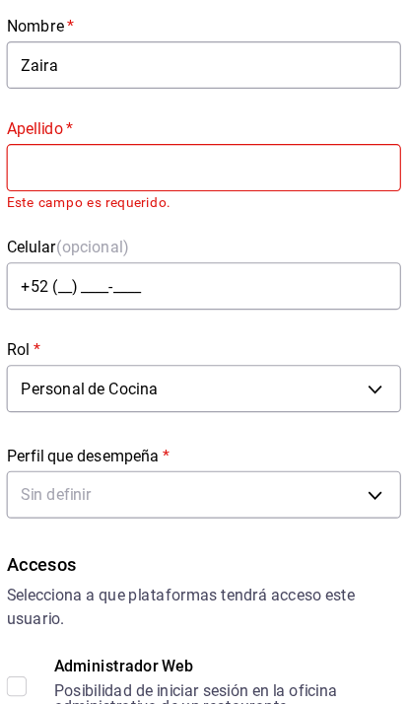
click at [244, 214] on input "text" at bounding box center [204, 234] width 345 height 41
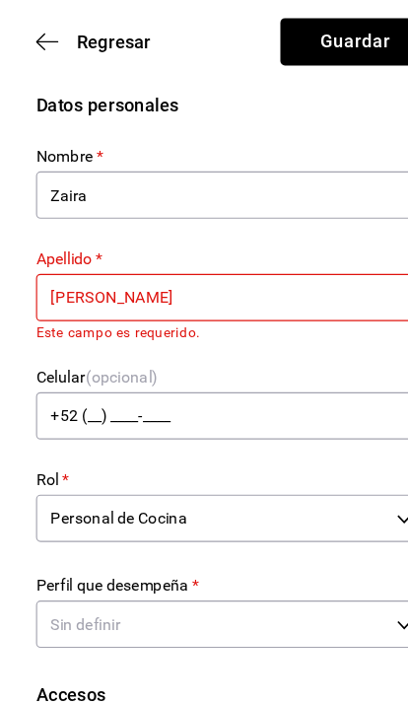
scroll to position [0, 0]
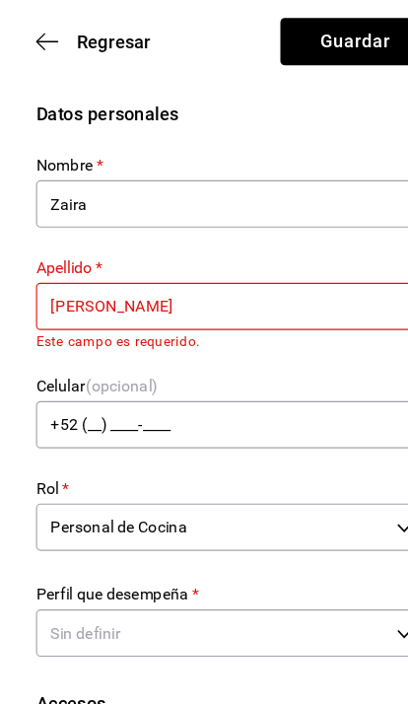
type input "Leon"
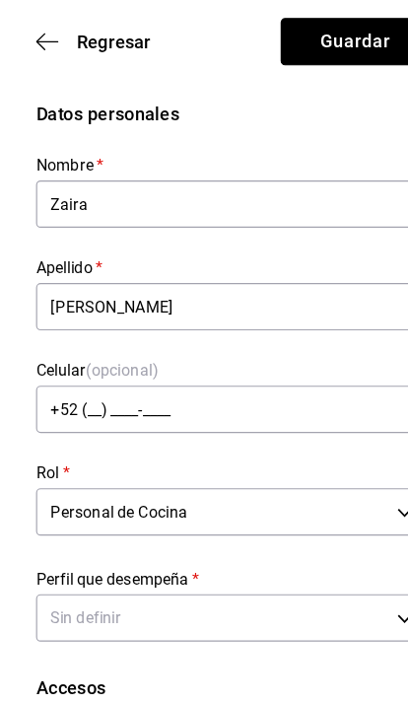
click at [304, 25] on button "Guardar" at bounding box center [311, 36] width 131 height 41
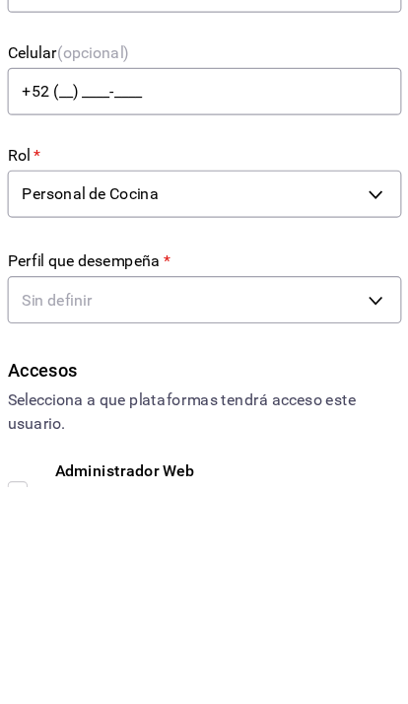
click at [320, 512] on div "Sin definir" at bounding box center [204, 538] width 345 height 52
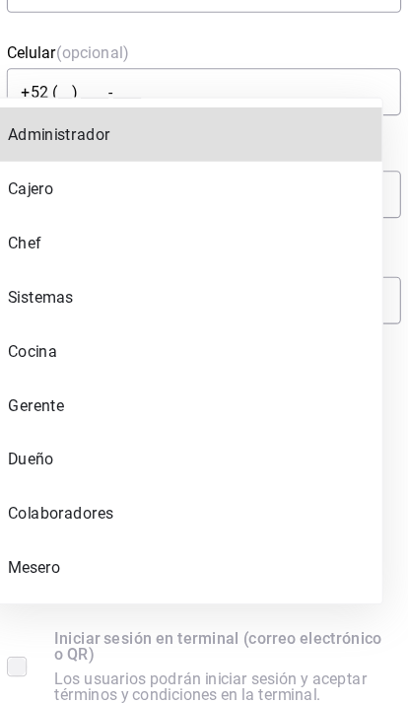
click at [73, 513] on li "Colaboradores" at bounding box center [188, 536] width 343 height 47
type input "STAFF"
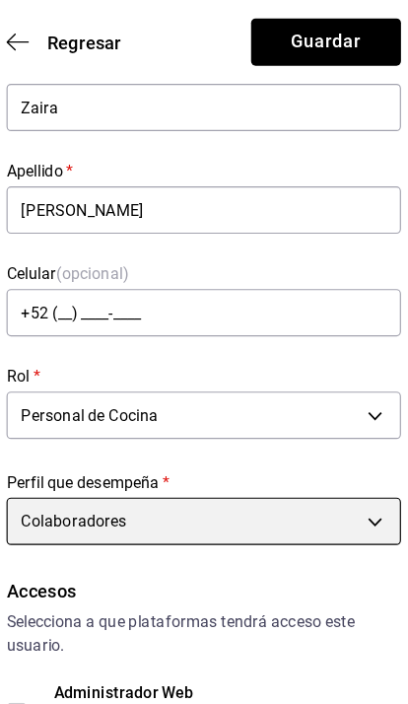
scroll to position [0, 0]
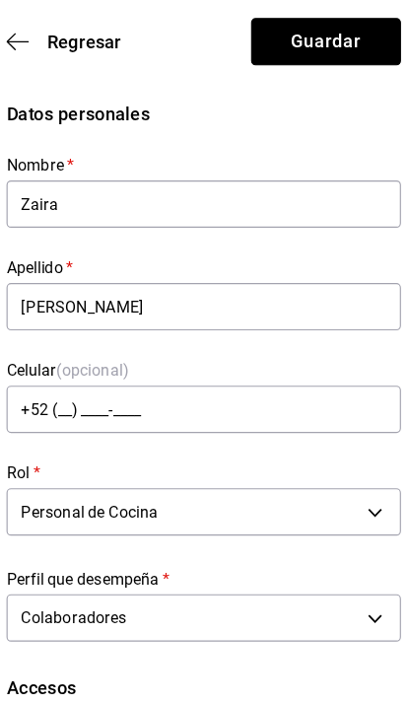
click at [289, 41] on button "Guardar" at bounding box center [311, 36] width 131 height 41
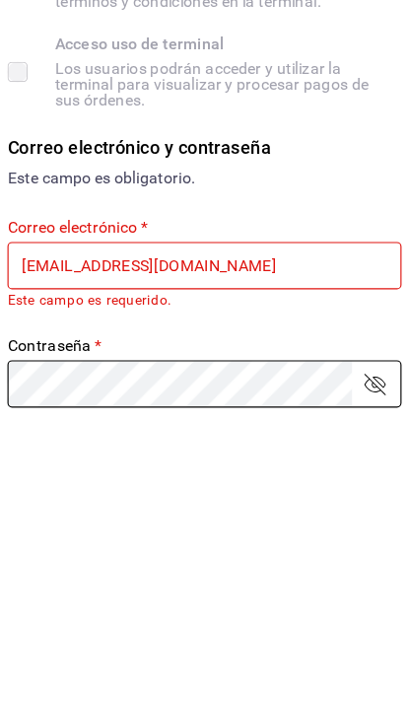
scroll to position [616, 0]
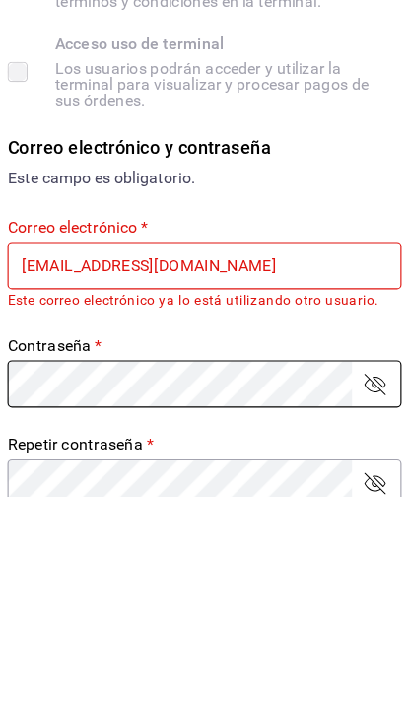
click at [234, 481] on input "corcas7916@gmail.com" at bounding box center [204, 501] width 345 height 41
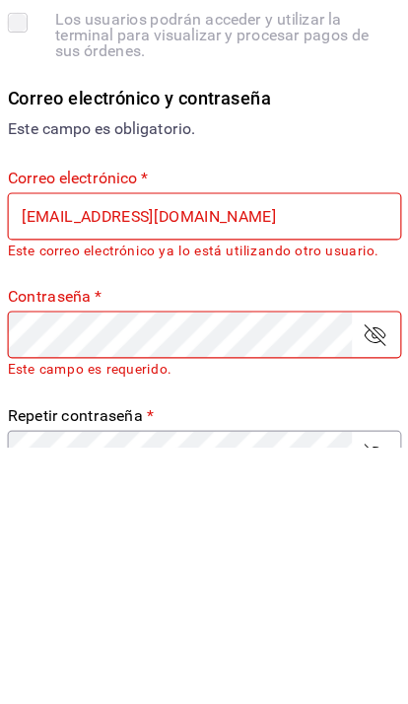
click at [90, 481] on input "corcas7916@gmail.com" at bounding box center [204, 501] width 345 height 41
type input "Zaileon@gmail.com"
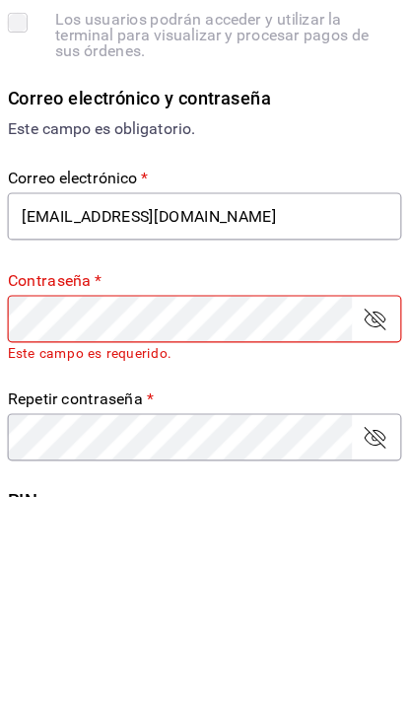
scroll to position [841, 0]
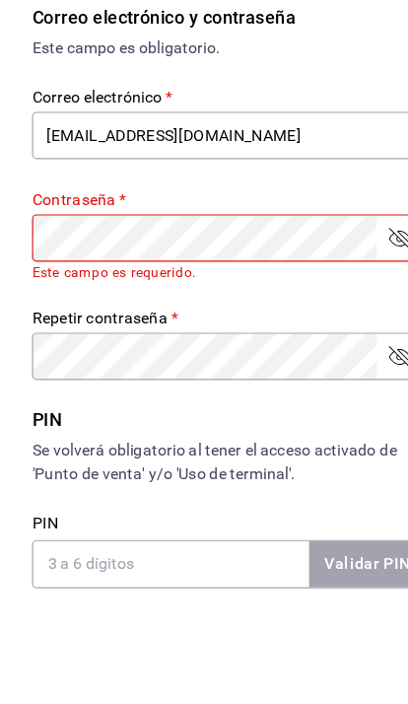
click at [348, 355] on icon "passwordField" at bounding box center [353, 367] width 24 height 24
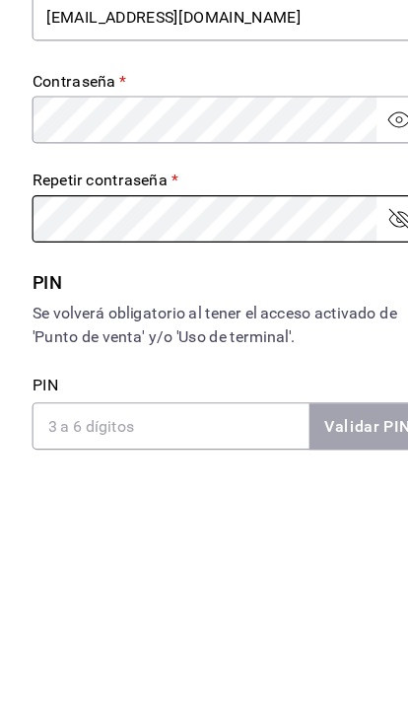
click at [348, 445] on icon "passwordField" at bounding box center [353, 454] width 19 height 19
click at [353, 442] on icon "passwordField" at bounding box center [353, 454] width 24 height 24
click at [356, 442] on icon "passwordField" at bounding box center [353, 454] width 24 height 24
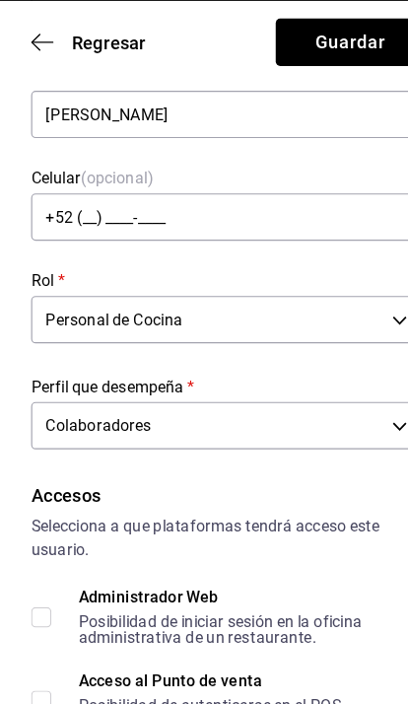
scroll to position [0, 0]
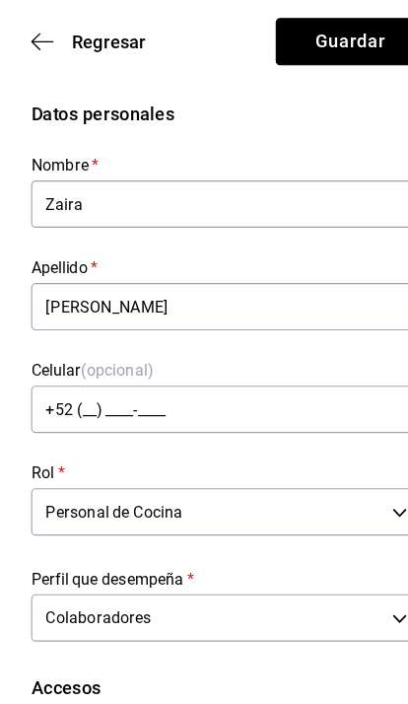
click at [304, 35] on button "Guardar" at bounding box center [311, 36] width 131 height 41
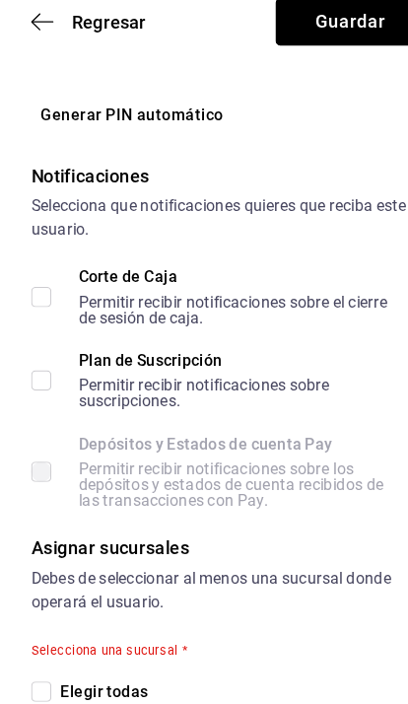
scroll to position [1522, 0]
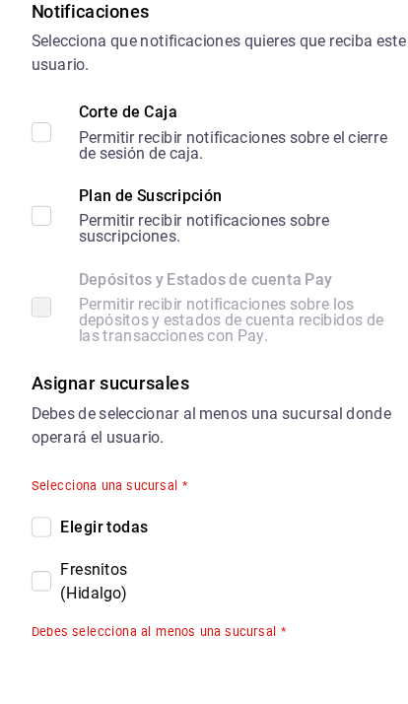
click at [35, 587] on input "Fresnitos (Hidalgo)" at bounding box center [41, 596] width 18 height 18
checkbox input "true"
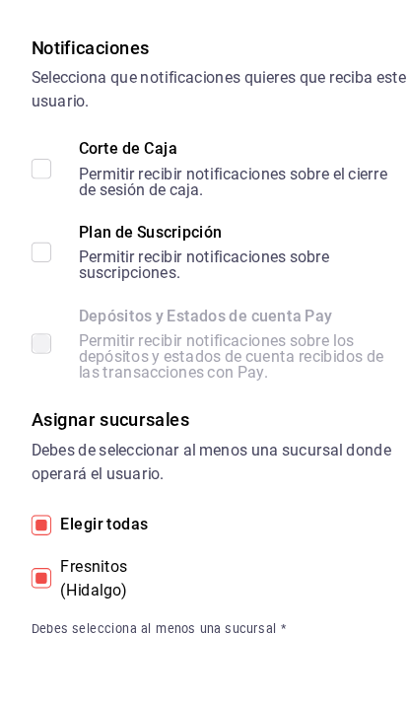
scroll to position [1489, 0]
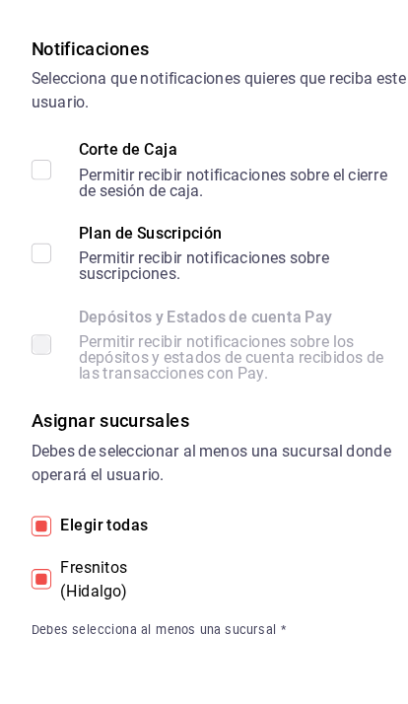
click at [37, 540] on input "Elegir todas" at bounding box center [41, 549] width 18 height 18
checkbox input "false"
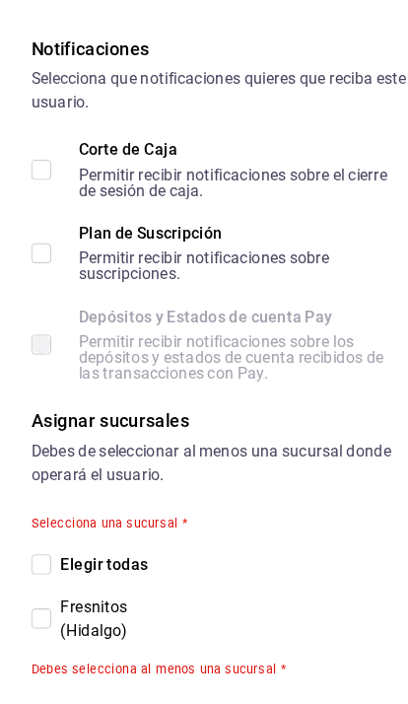
click at [37, 621] on input "Fresnitos (Hidalgo)" at bounding box center [41, 630] width 18 height 18
checkbox input "true"
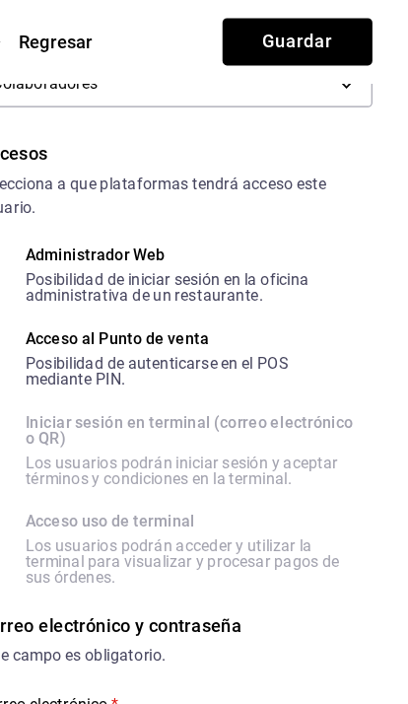
scroll to position [377, 0]
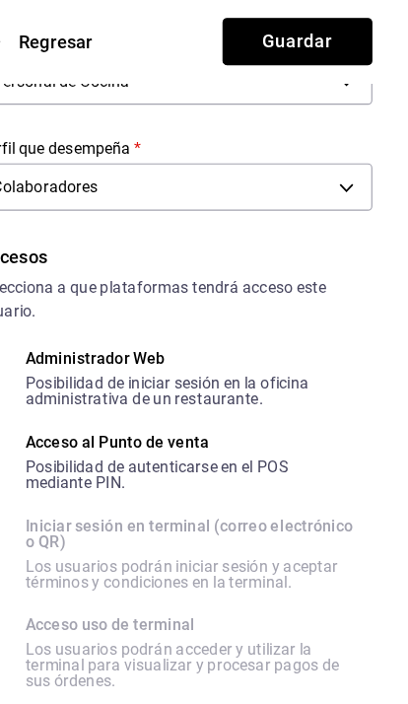
click at [252, 37] on button "Guardar" at bounding box center [311, 36] width 131 height 41
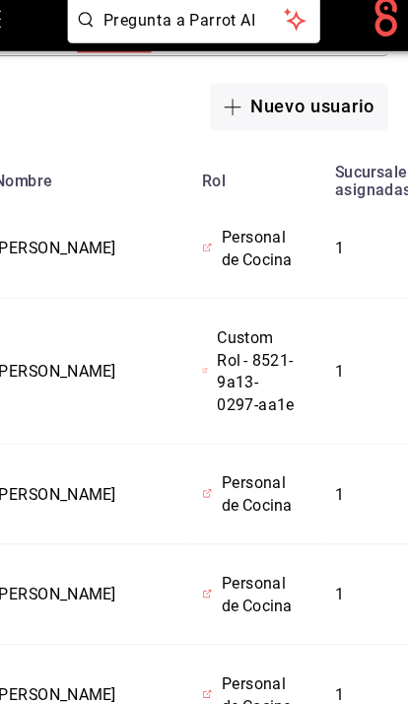
scroll to position [347, 0]
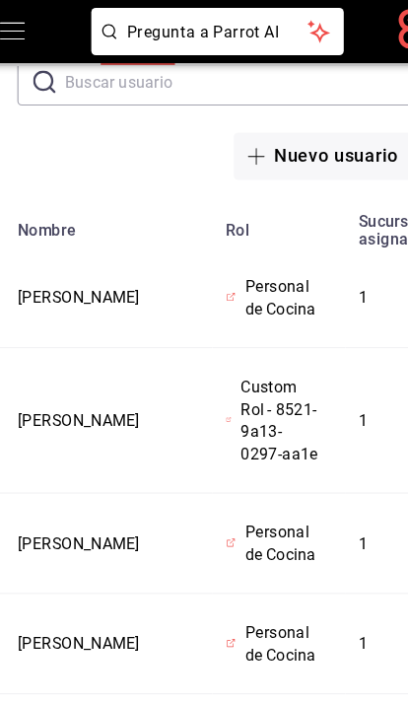
click at [60, 255] on button "Zaira Leon" at bounding box center [86, 261] width 108 height 20
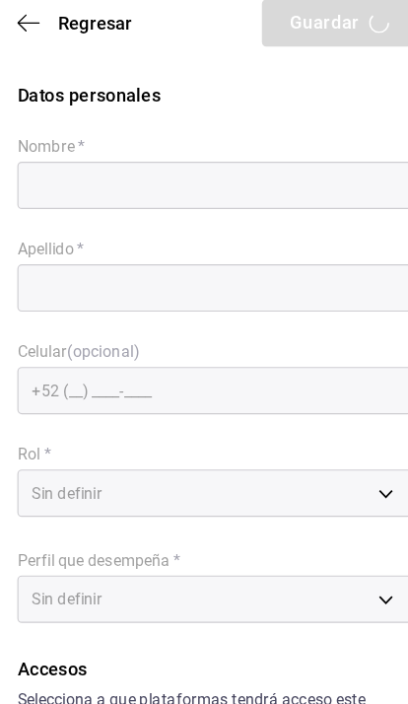
type input "Zaira"
type input "Leon"
type input "Zaileon@gmail.com"
type input "97cc0063-941b-4673-849f-347ae2b3dd98"
type input "STAFF"
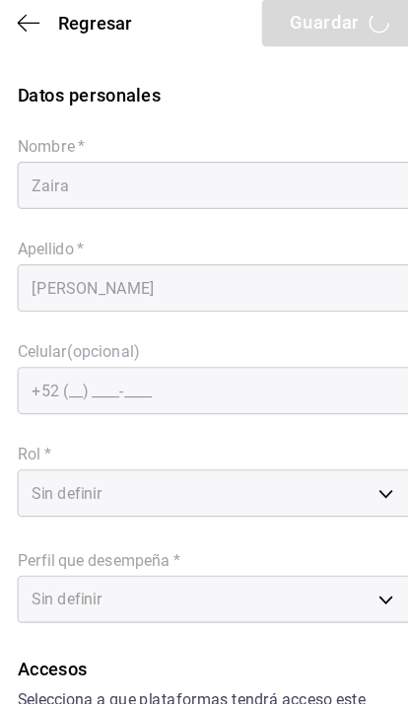
checkbox input "true"
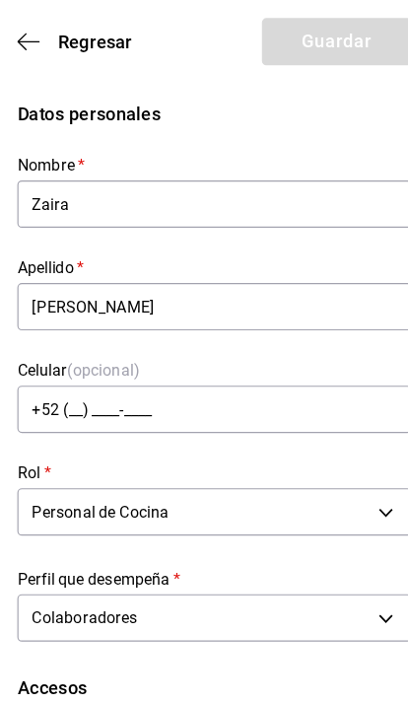
click at [32, 29] on icon "button" at bounding box center [42, 37] width 20 height 18
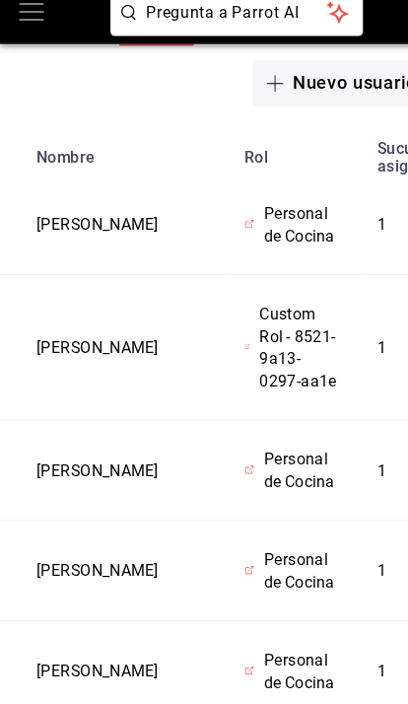
scroll to position [394, 0]
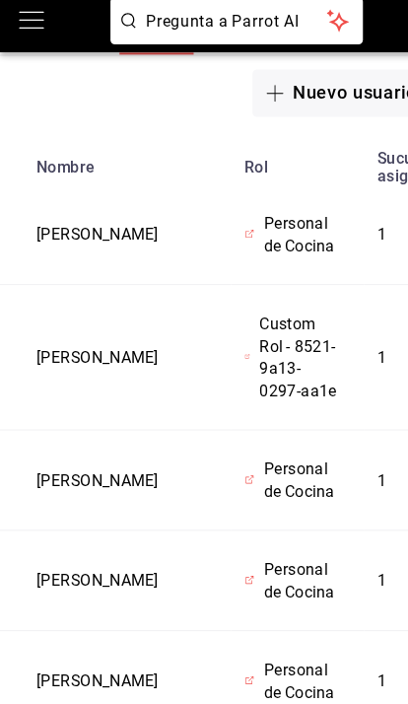
click at [63, 314] on button "David Castro" at bounding box center [86, 322] width 108 height 20
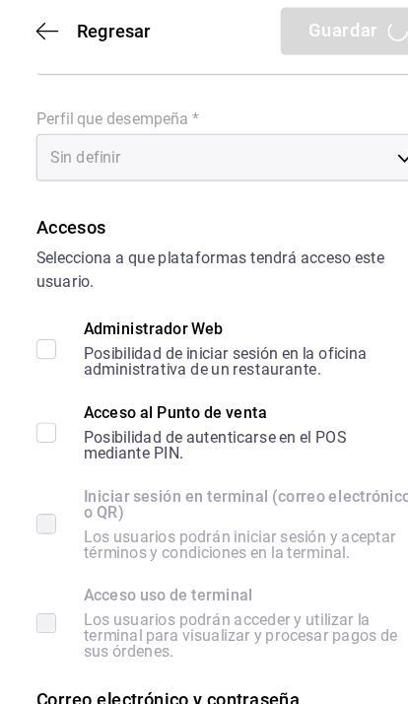
type input "David"
type input "Castro"
type input "bcfec18b-4a3a-4aa4-aa1c-54535ff7e69a"
type input "STAFF"
checkbox input "true"
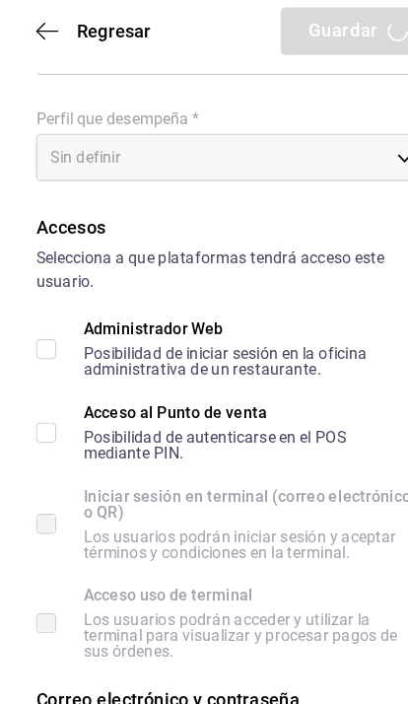
type input "029736c8-cd26-43d8-8dcf-eb341619aa1e@fake.email"
type input "9182"
checkbox input "true"
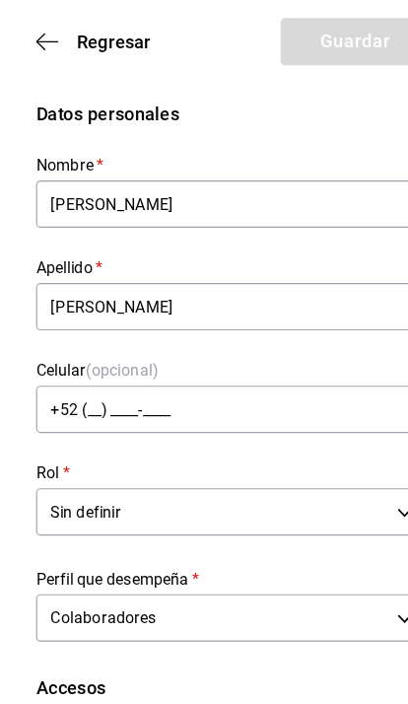
click at [42, 37] on icon "button" at bounding box center [42, 37] width 20 height 18
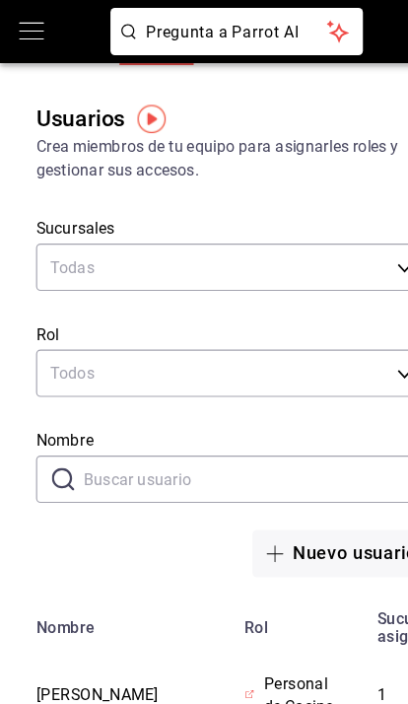
click at [38, 36] on icon "open drawer" at bounding box center [28, 28] width 24 height 24
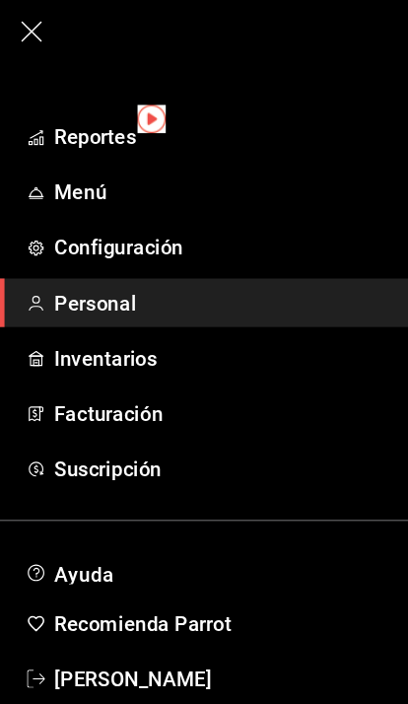
click at [142, 275] on span "Personal" at bounding box center [219, 265] width 345 height 27
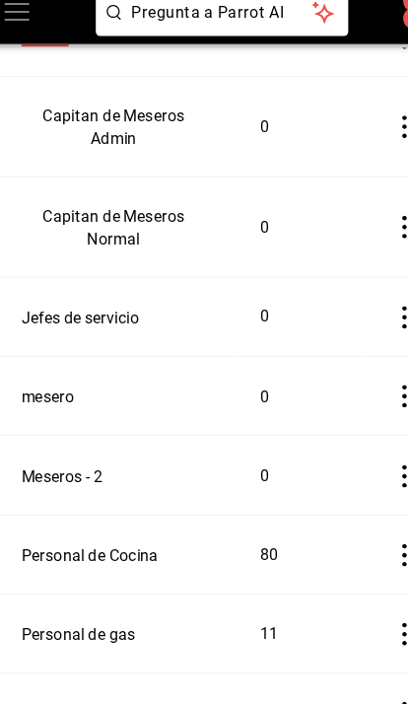
scroll to position [466, 0]
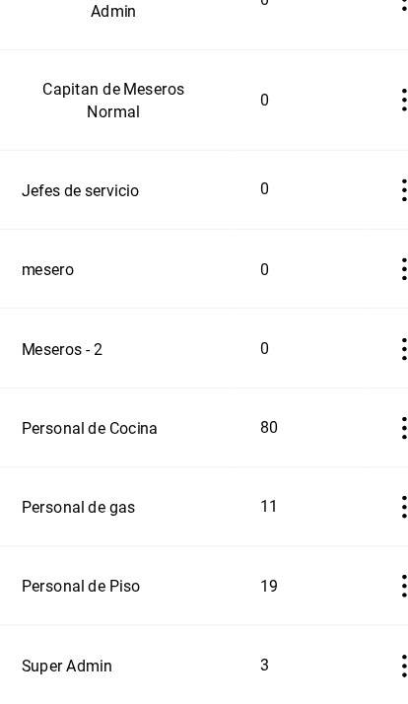
click at [53, 453] on button "Personal de Cocina" at bounding box center [92, 463] width 120 height 20
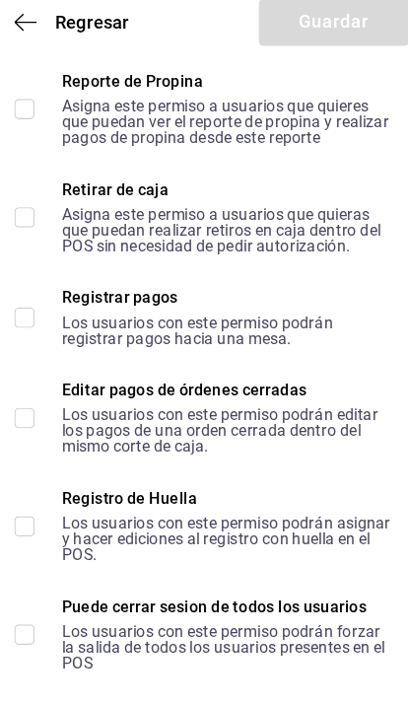
scroll to position [17, 0]
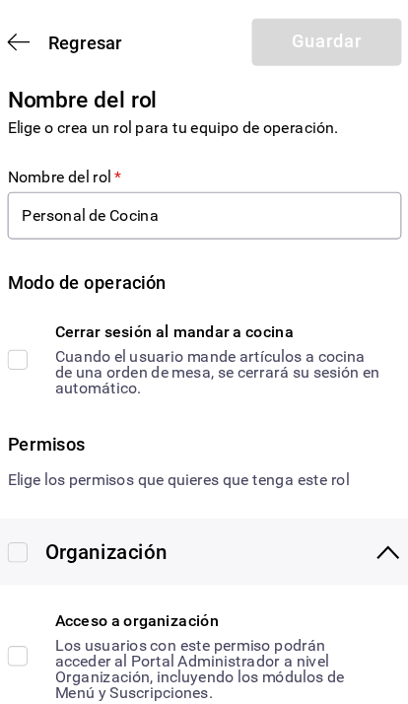
click at [323, 258] on div "Modo de operación" at bounding box center [204, 259] width 345 height 47
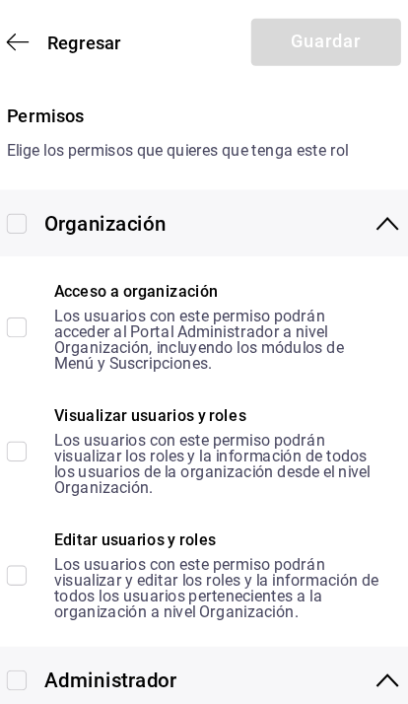
scroll to position [302, 0]
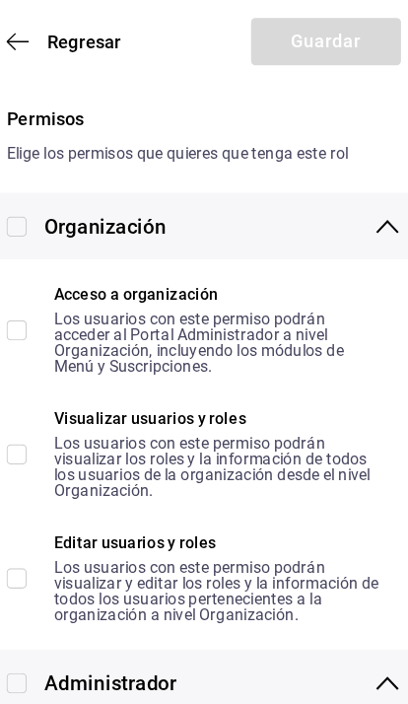
click at [32, 32] on icon "button" at bounding box center [42, 37] width 20 height 18
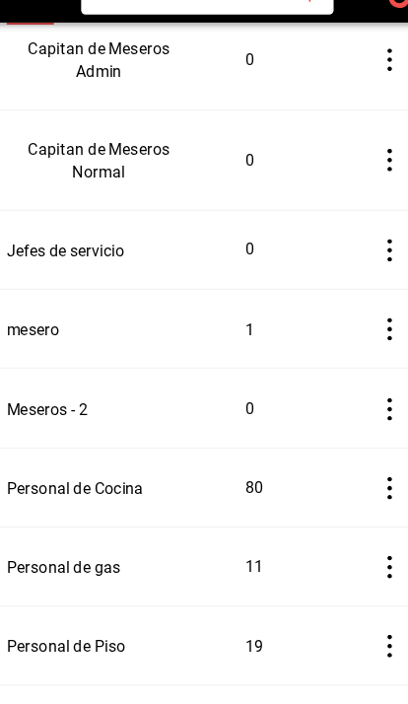
scroll to position [466, 0]
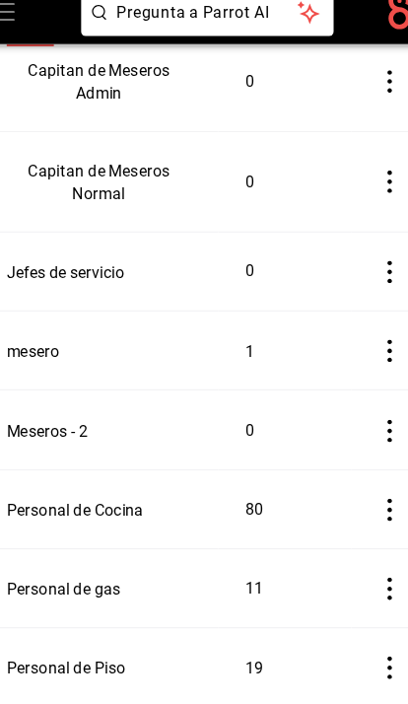
click at [82, 453] on button "Personal de Cocina" at bounding box center [92, 463] width 120 height 20
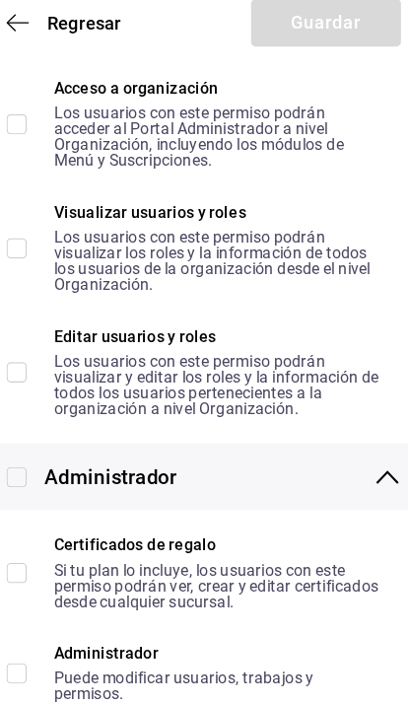
type input "Personal de Cocina"
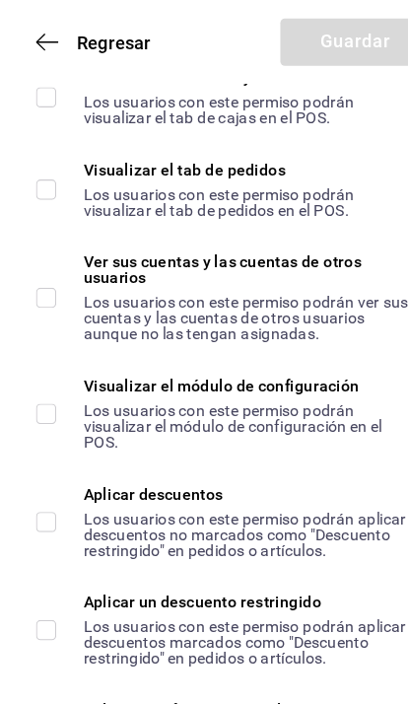
scroll to position [2382, 0]
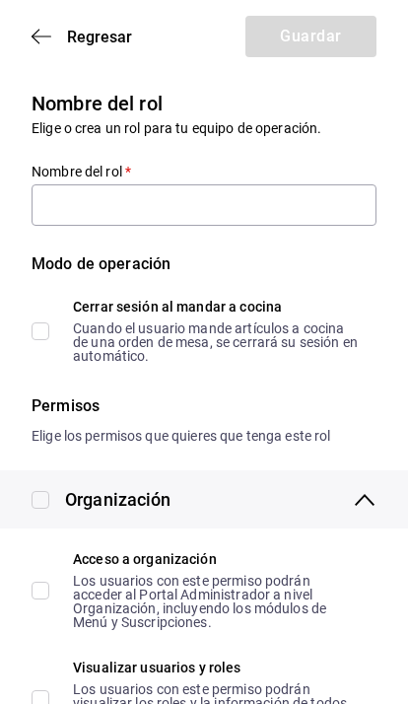
type input "Personal de Cocina"
